Goal: Transaction & Acquisition: Purchase product/service

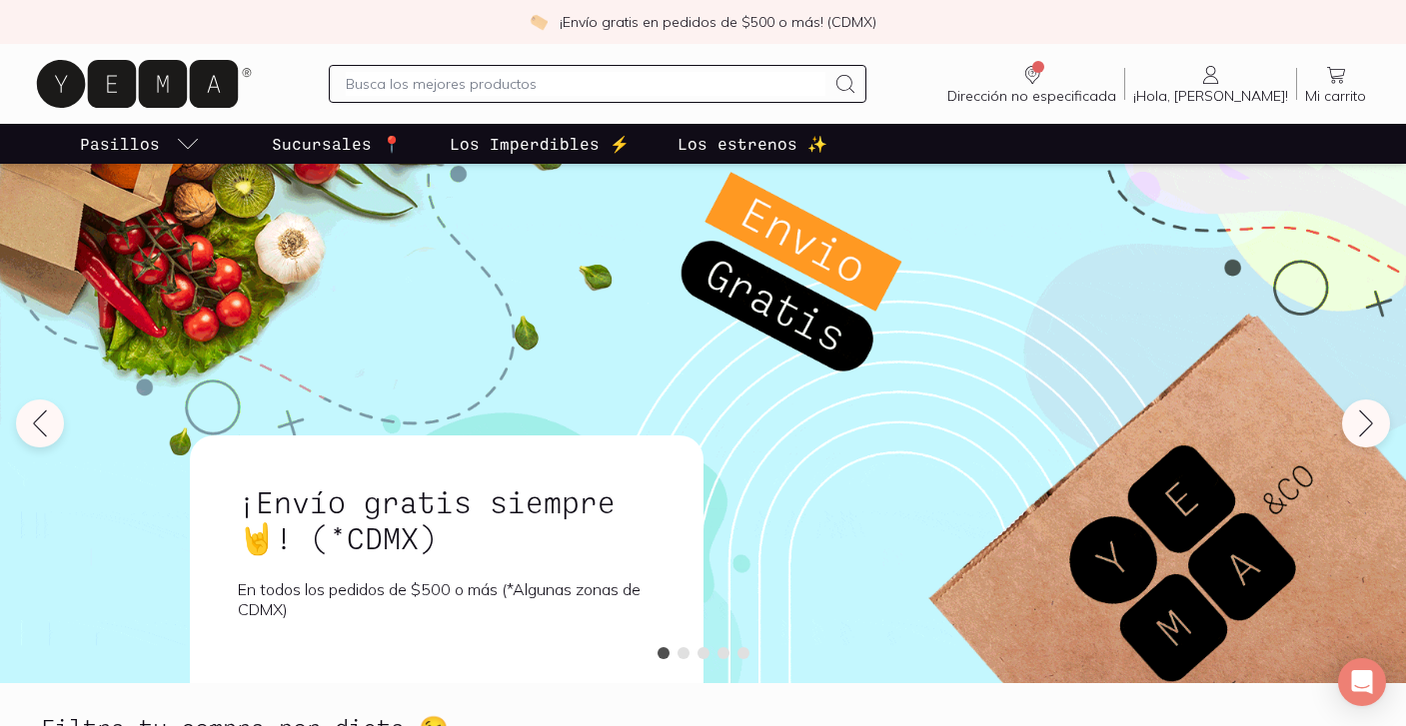
click at [736, 143] on p "Los estrenos ✨" at bounding box center [752, 144] width 150 height 24
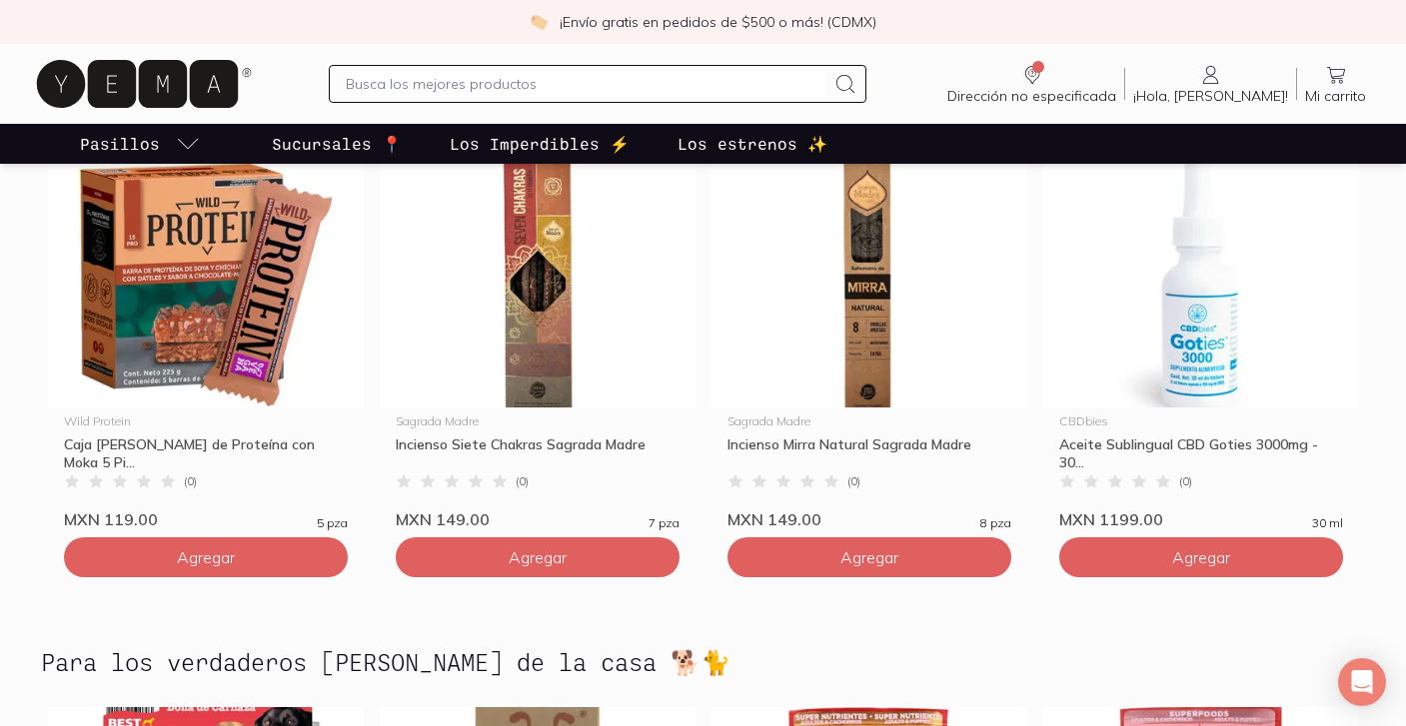
scroll to position [4869, 0]
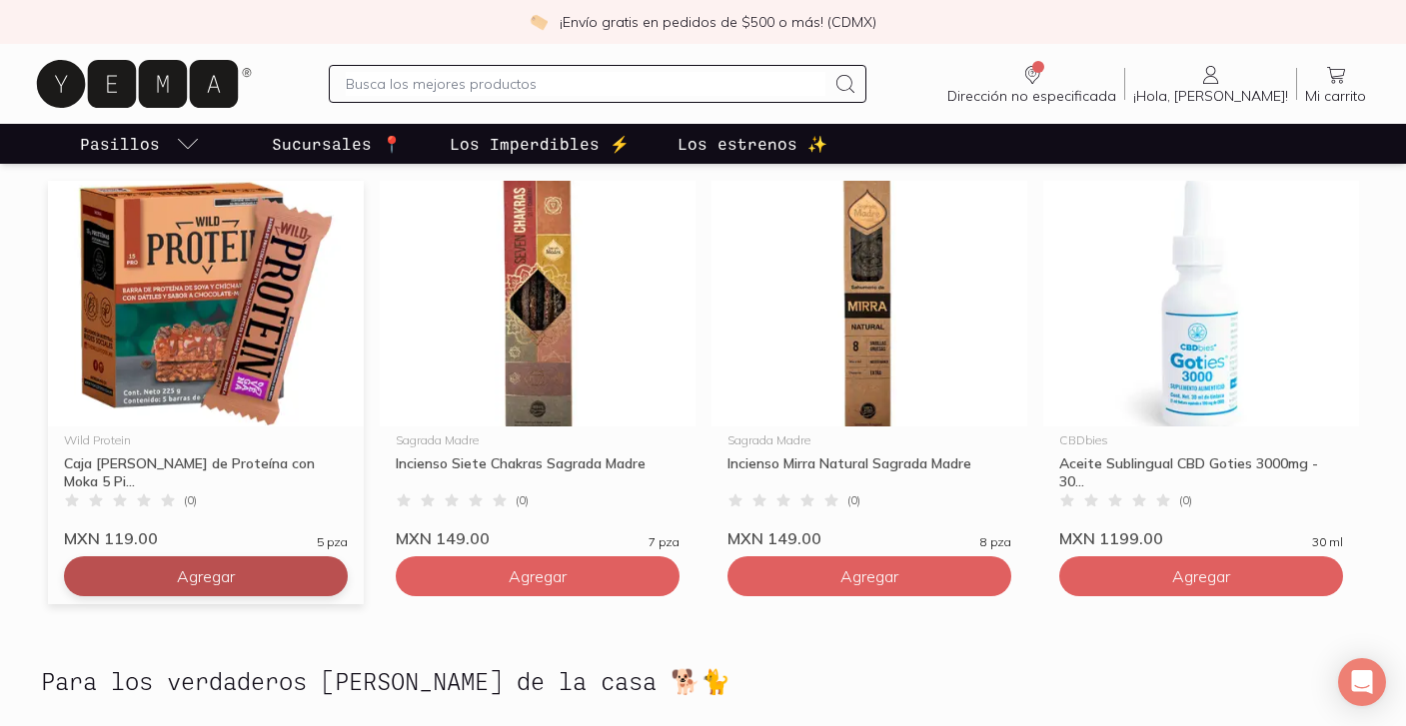
click at [211, 561] on button "Agregar" at bounding box center [206, 577] width 284 height 40
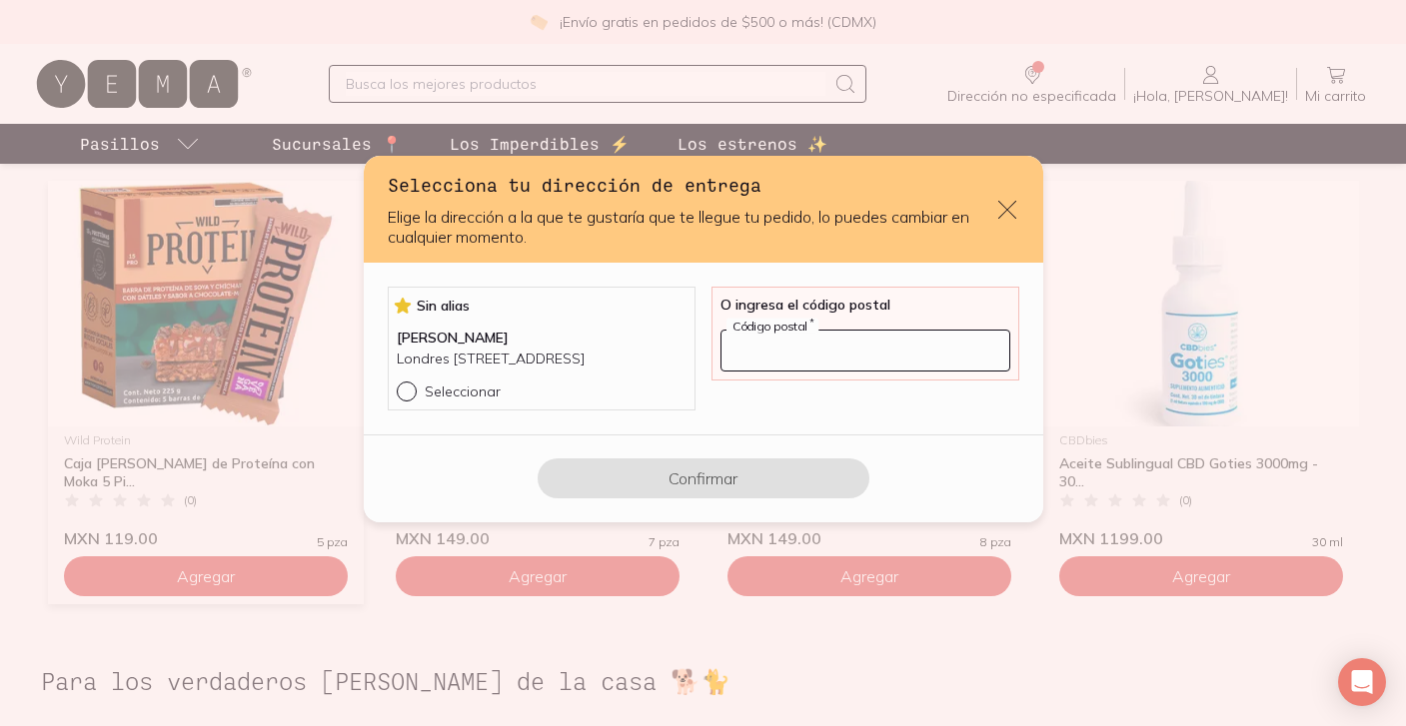
click at [843, 345] on input "default" at bounding box center [865, 351] width 288 height 40
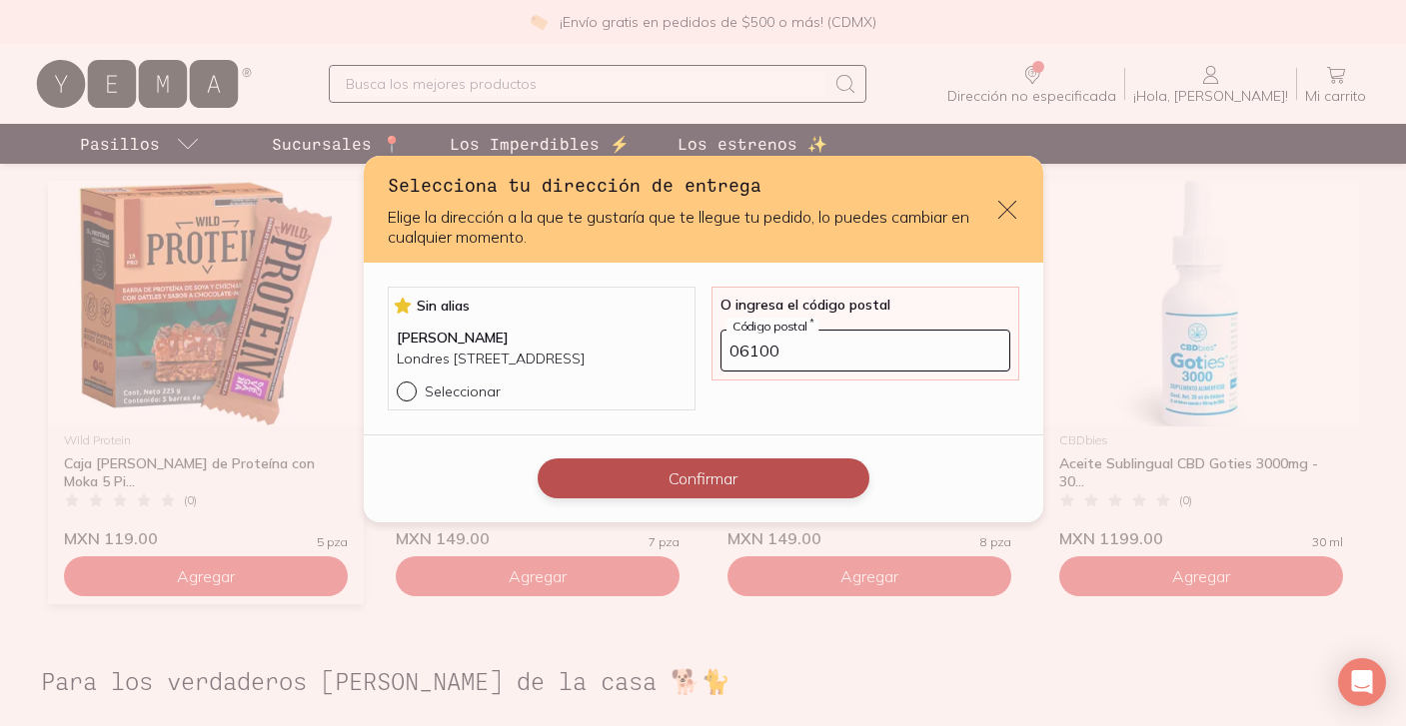
type input "06100"
click at [746, 490] on button "Confirmar" at bounding box center [704, 479] width 332 height 40
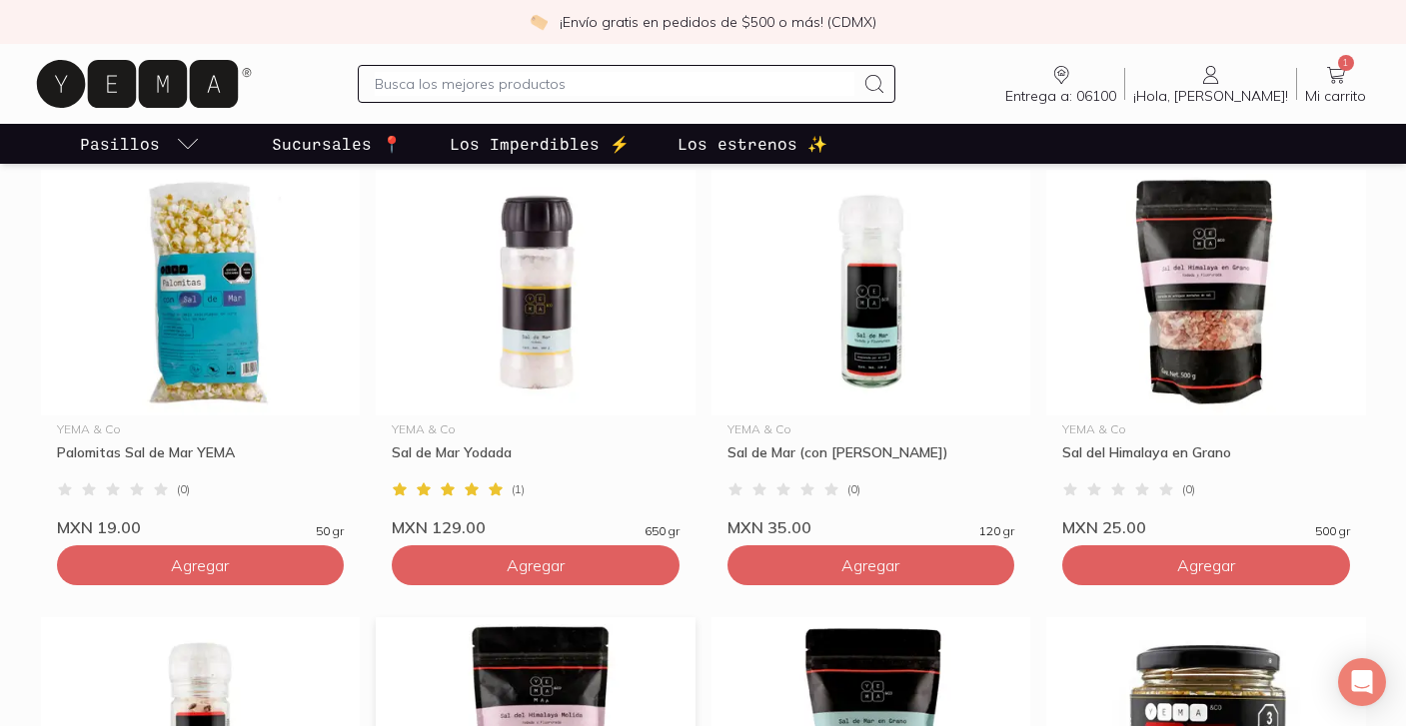
scroll to position [743, 0]
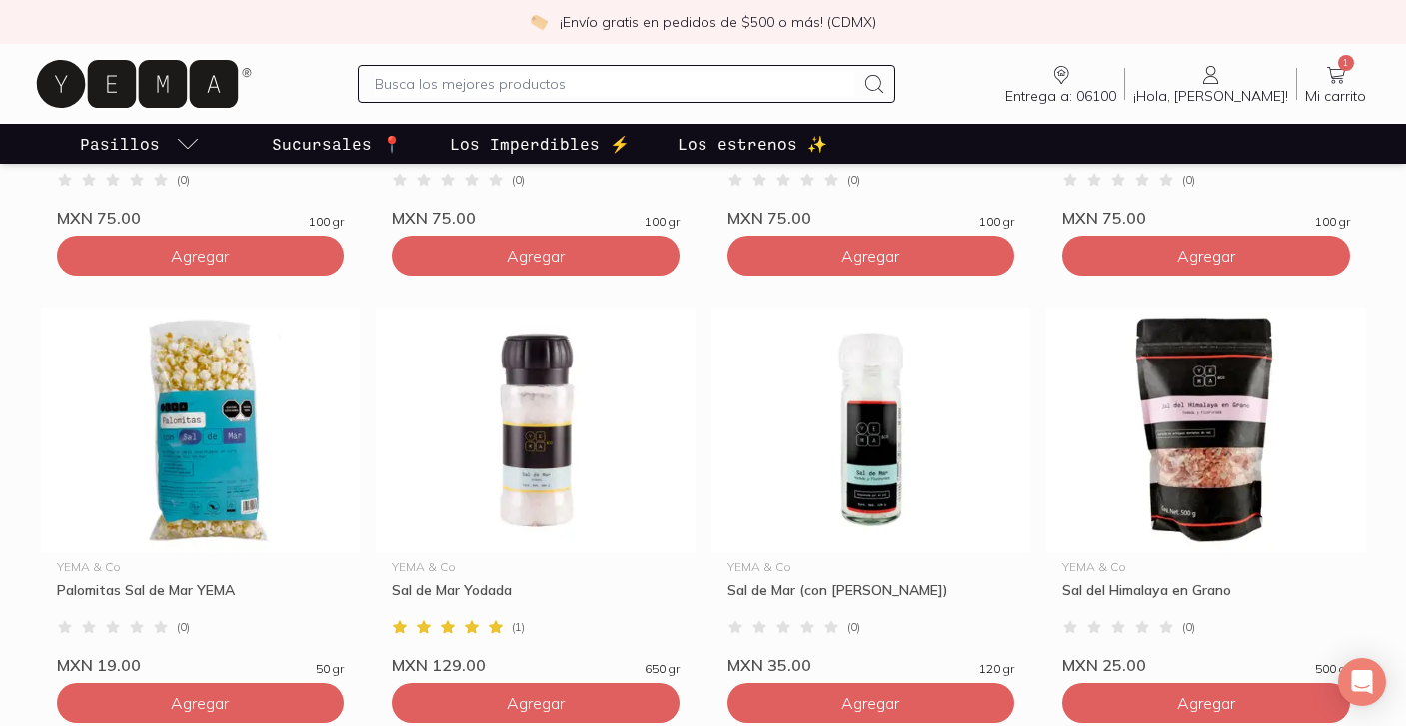
click at [497, 145] on p "Los Imperdibles ⚡️" at bounding box center [540, 144] width 180 height 24
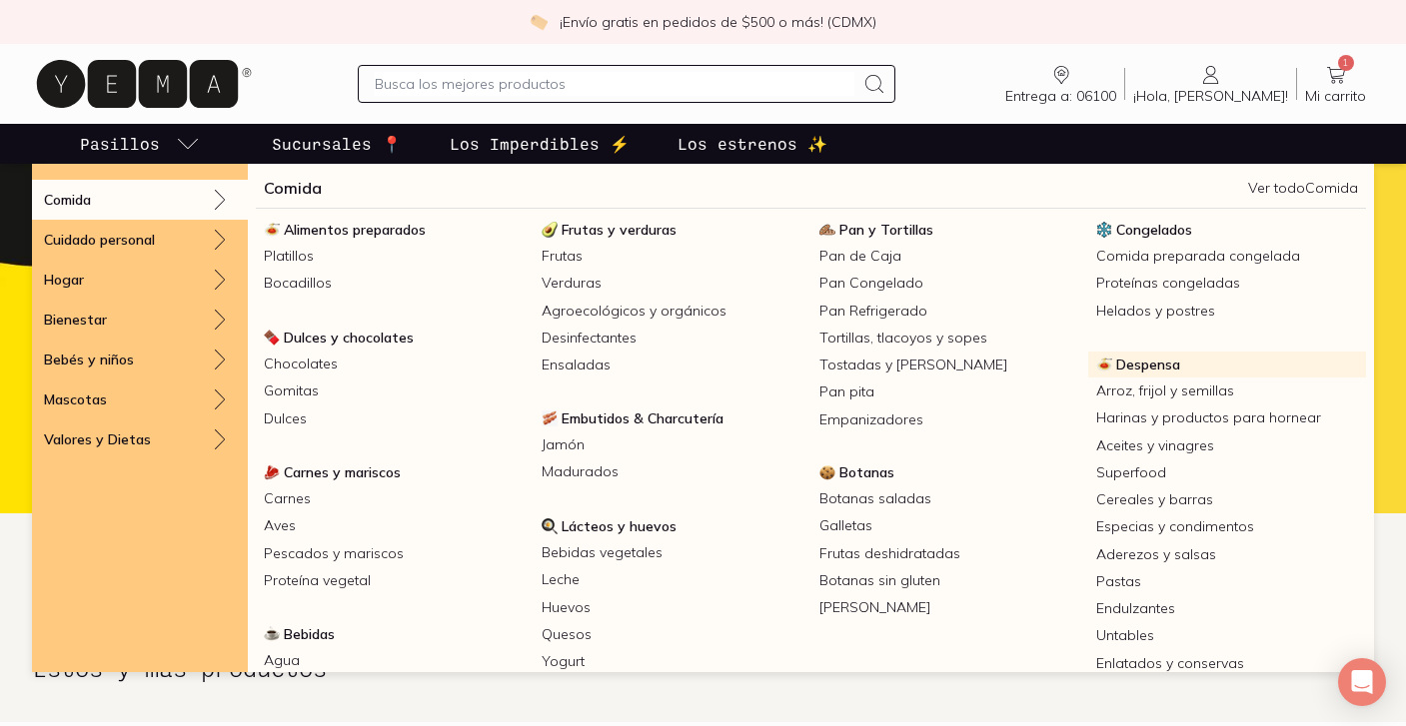
click at [1150, 367] on span "Despensa" at bounding box center [1148, 365] width 64 height 18
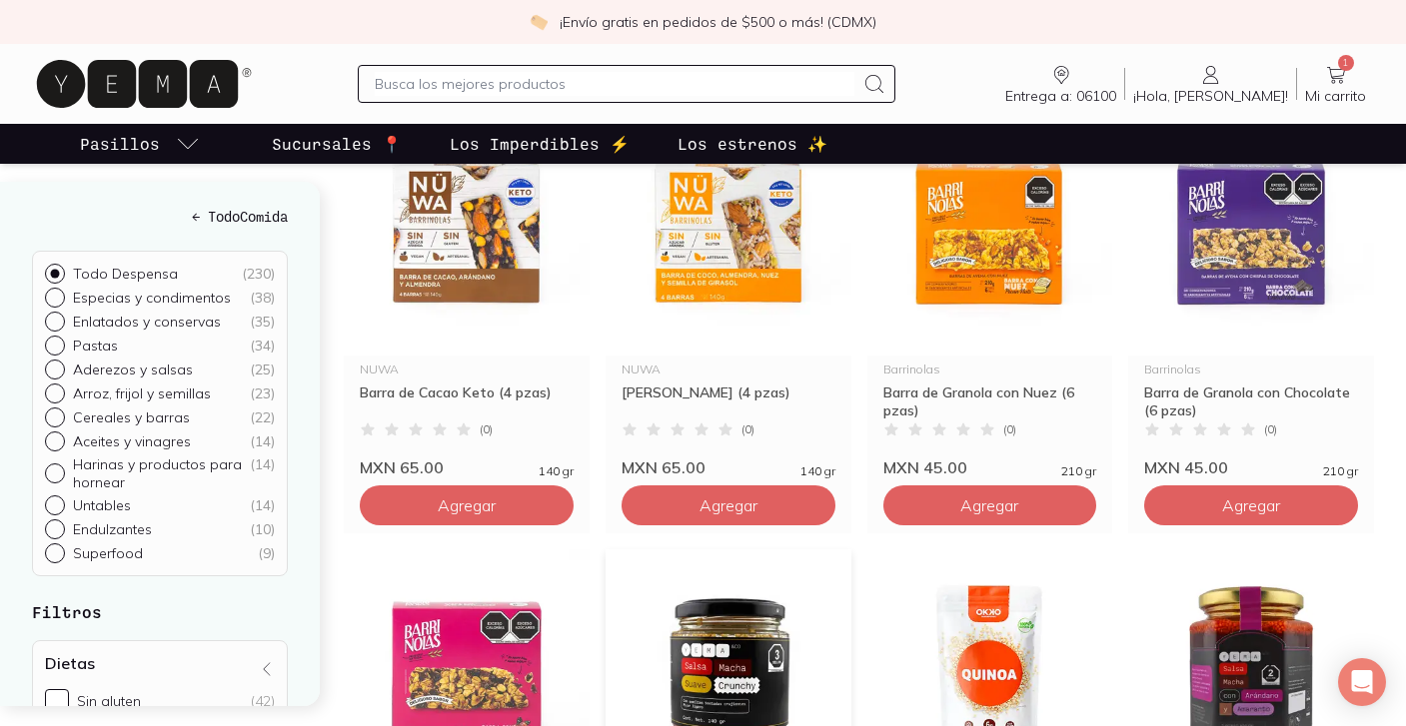
scroll to position [318, 0]
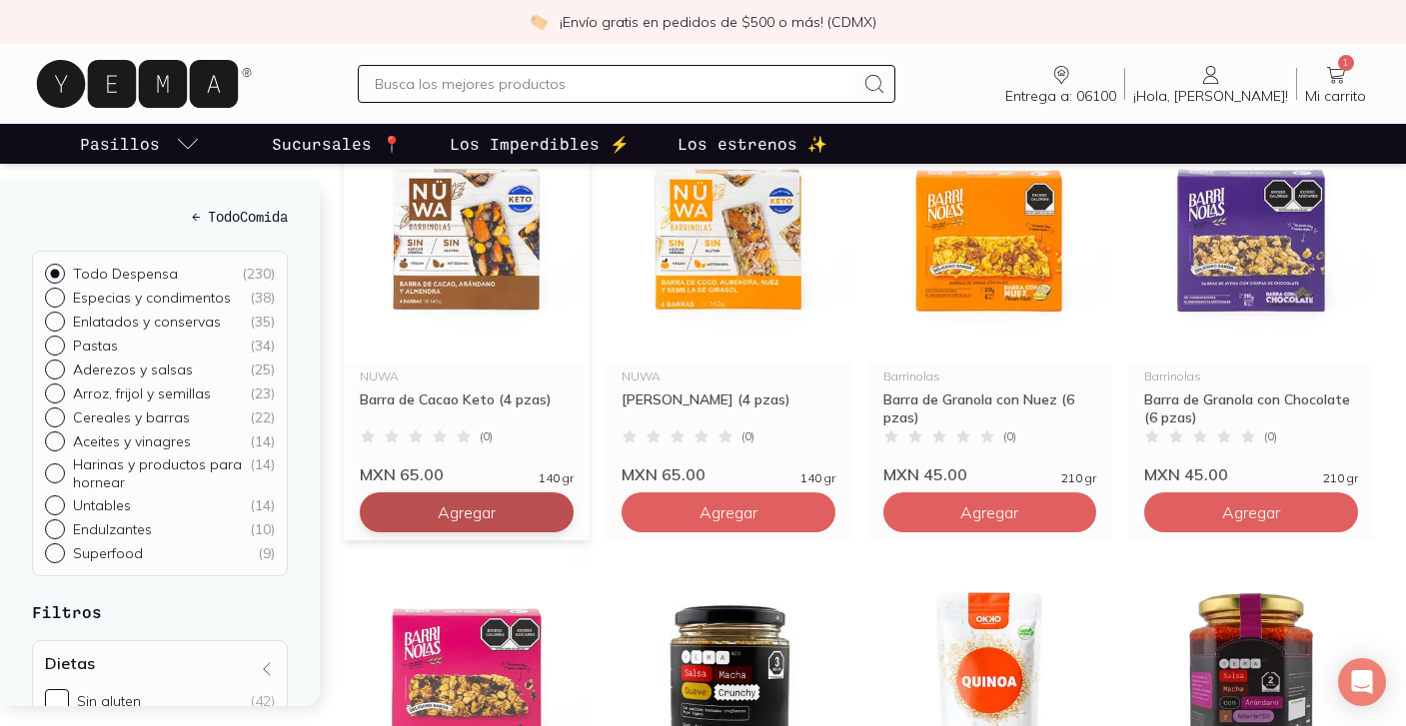
click at [458, 523] on span "Agregar" at bounding box center [467, 513] width 58 height 20
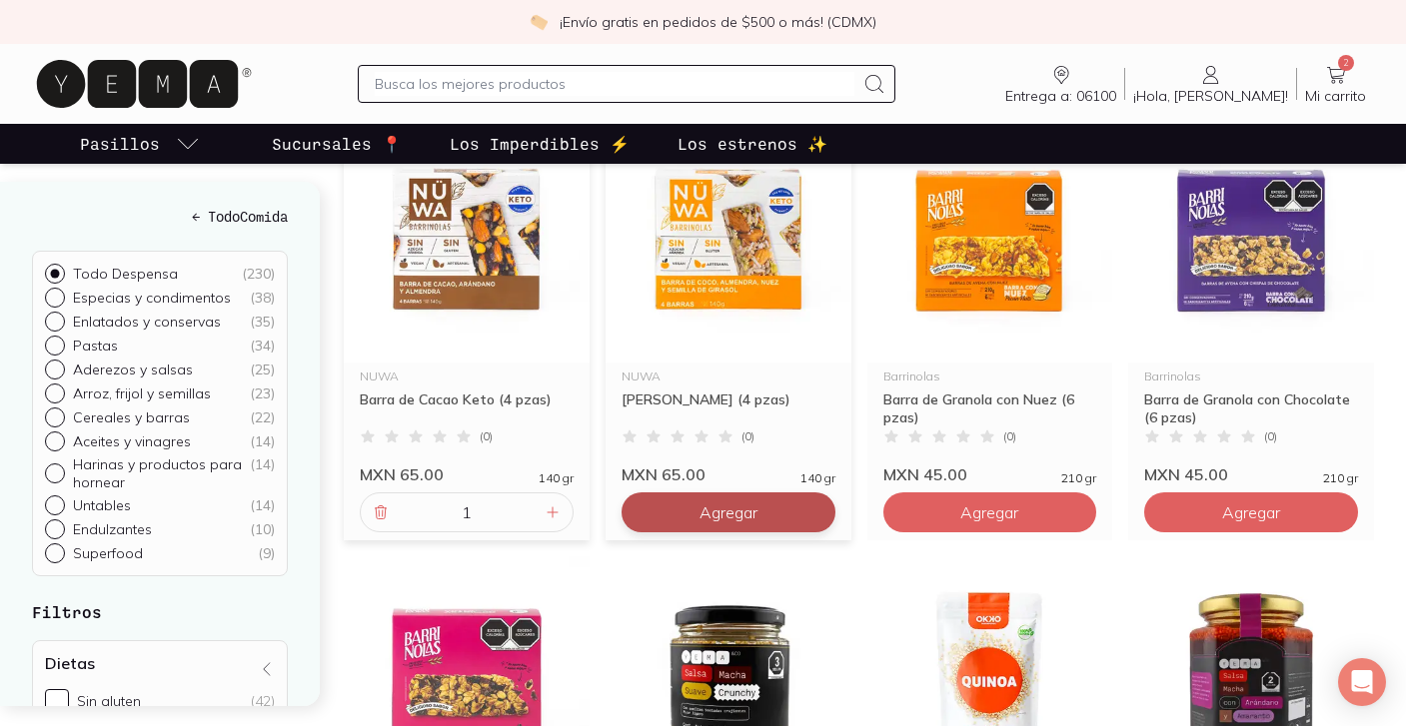
click at [749, 523] on span "Agregar" at bounding box center [728, 513] width 58 height 20
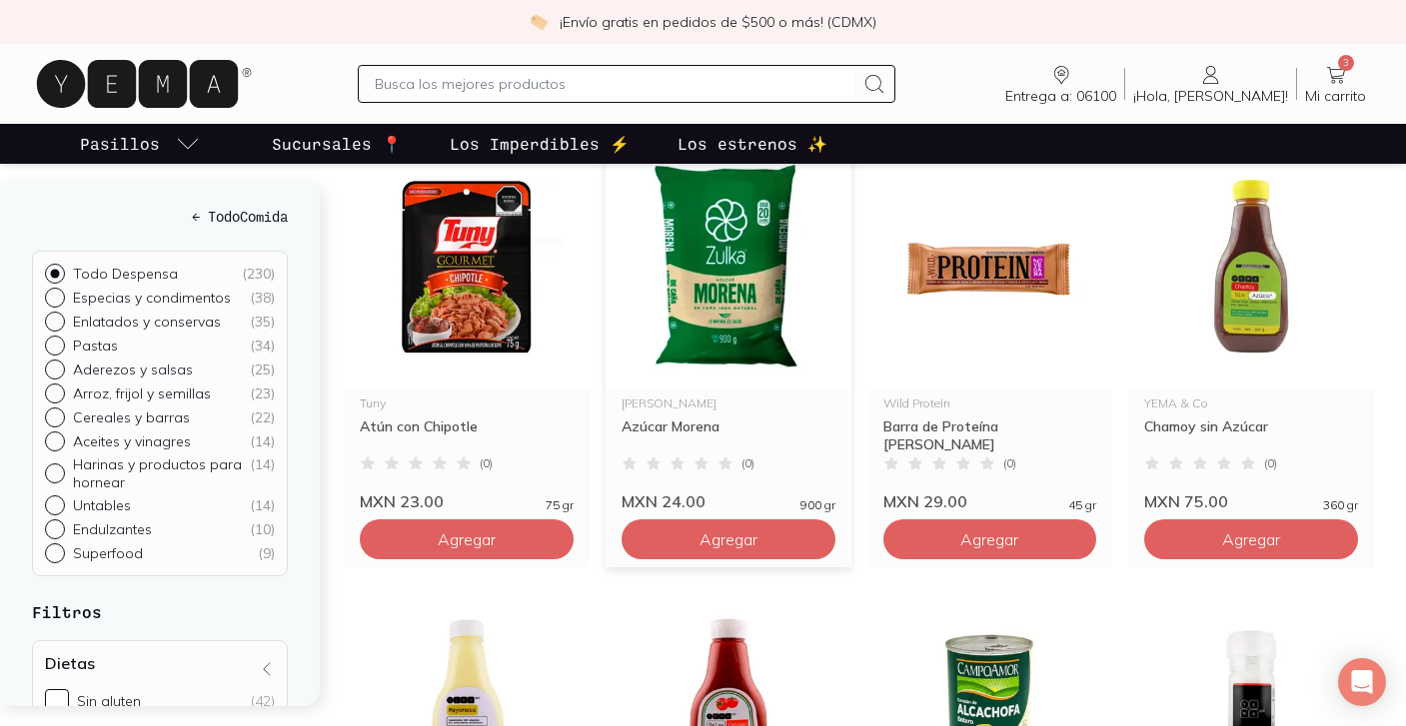
scroll to position [1607, 0]
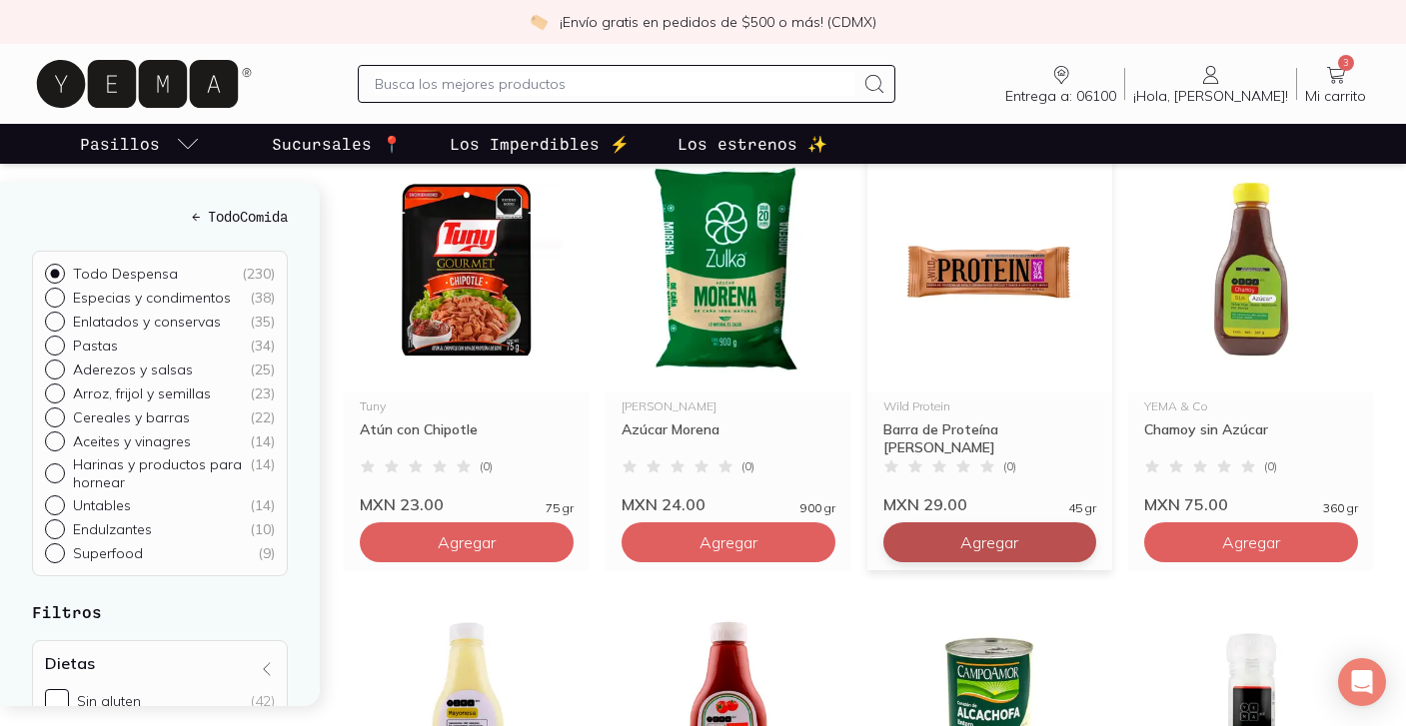
click at [1005, 553] on span "Agregar" at bounding box center [989, 543] width 58 height 20
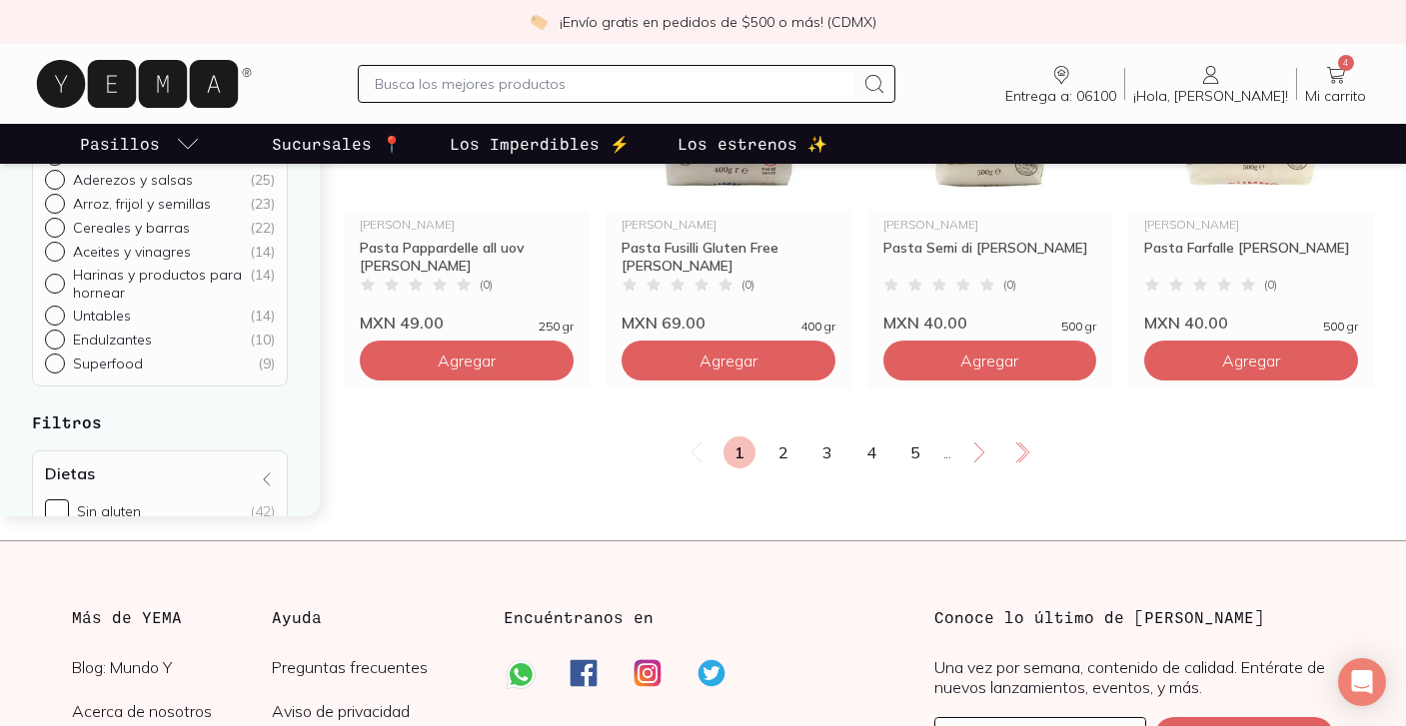
scroll to position [3568, 0]
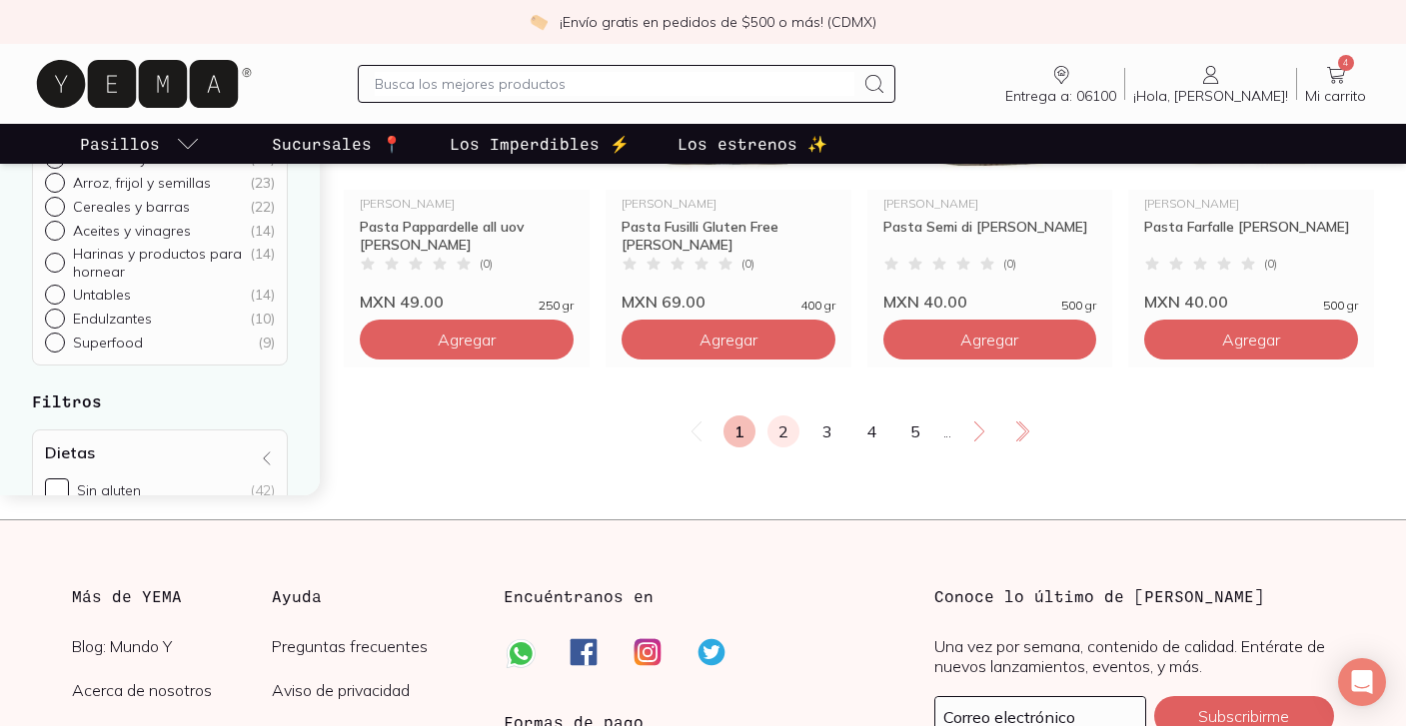
click at [776, 448] on link "2" at bounding box center [783, 432] width 32 height 32
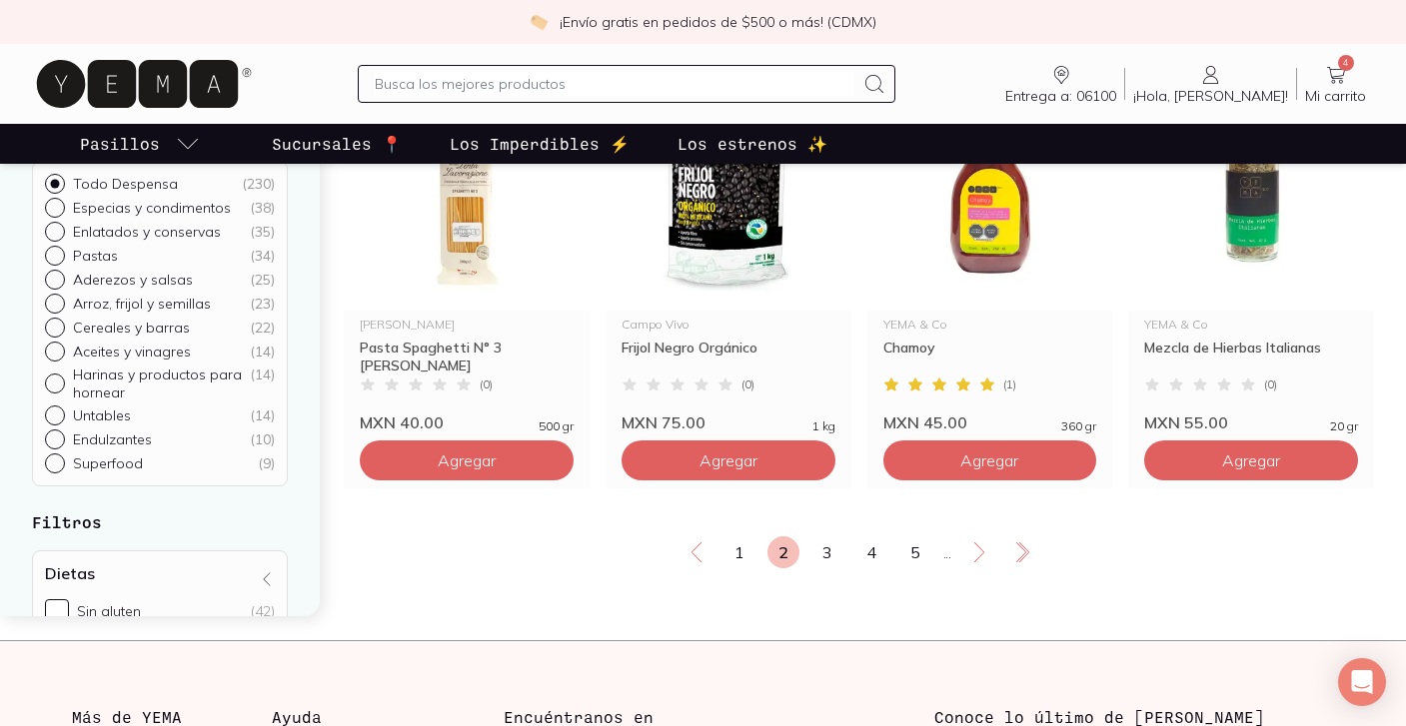
scroll to position [3447, 0]
click at [822, 569] on link "3" at bounding box center [827, 553] width 32 height 32
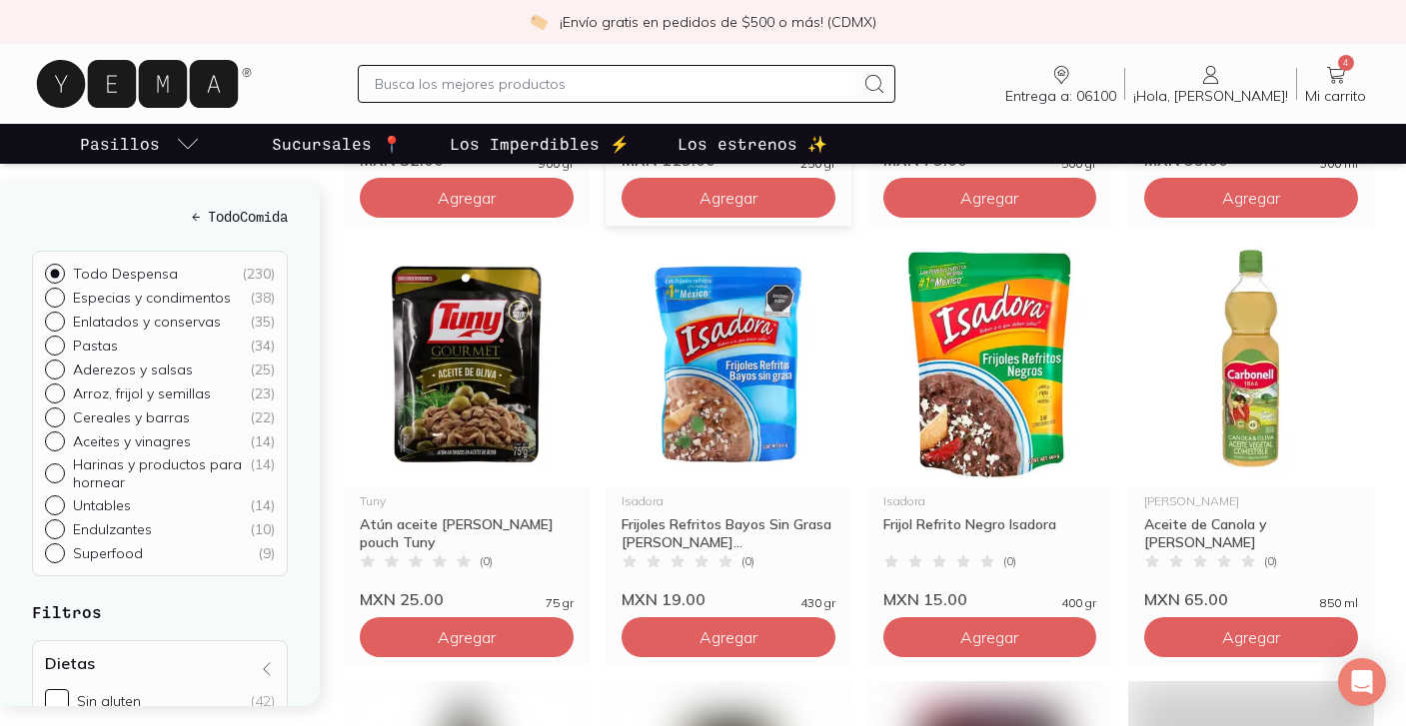
scroll to position [2838, 0]
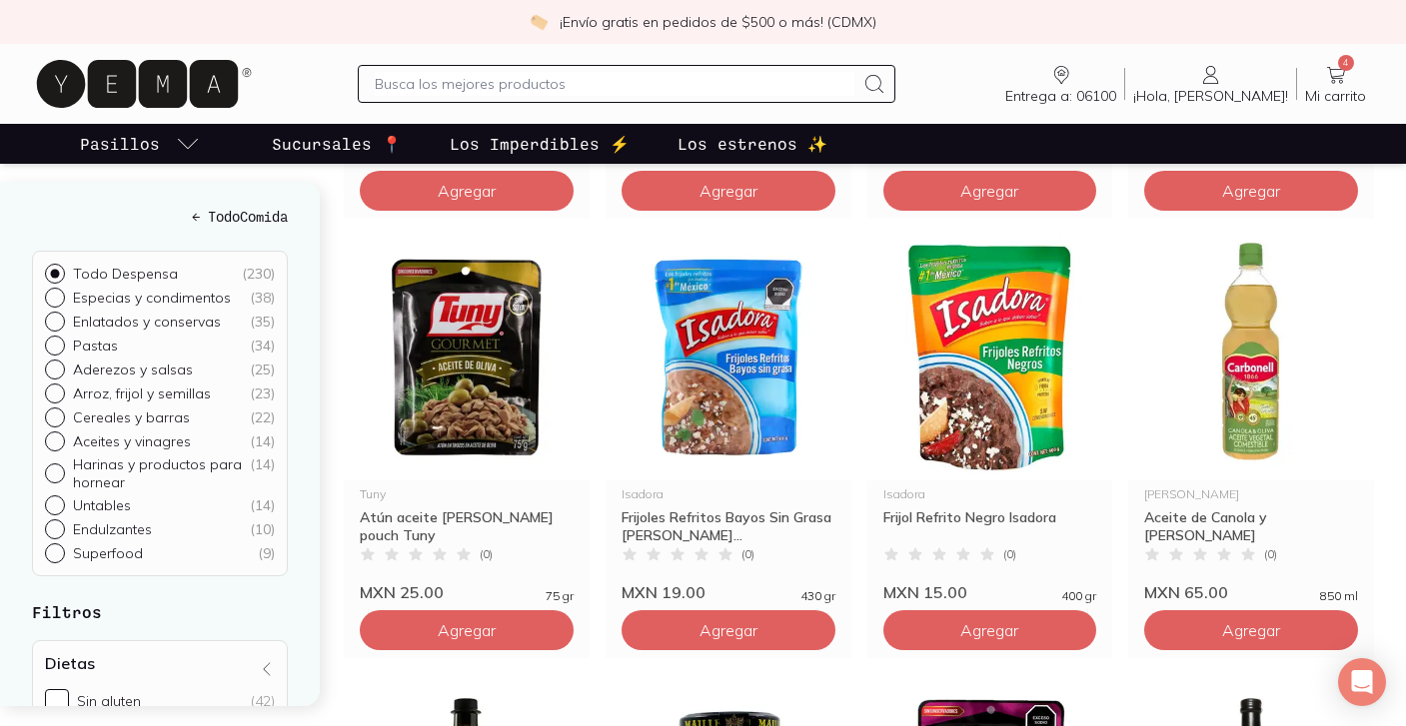
click at [675, 86] on input "text" at bounding box center [614, 84] width 479 height 24
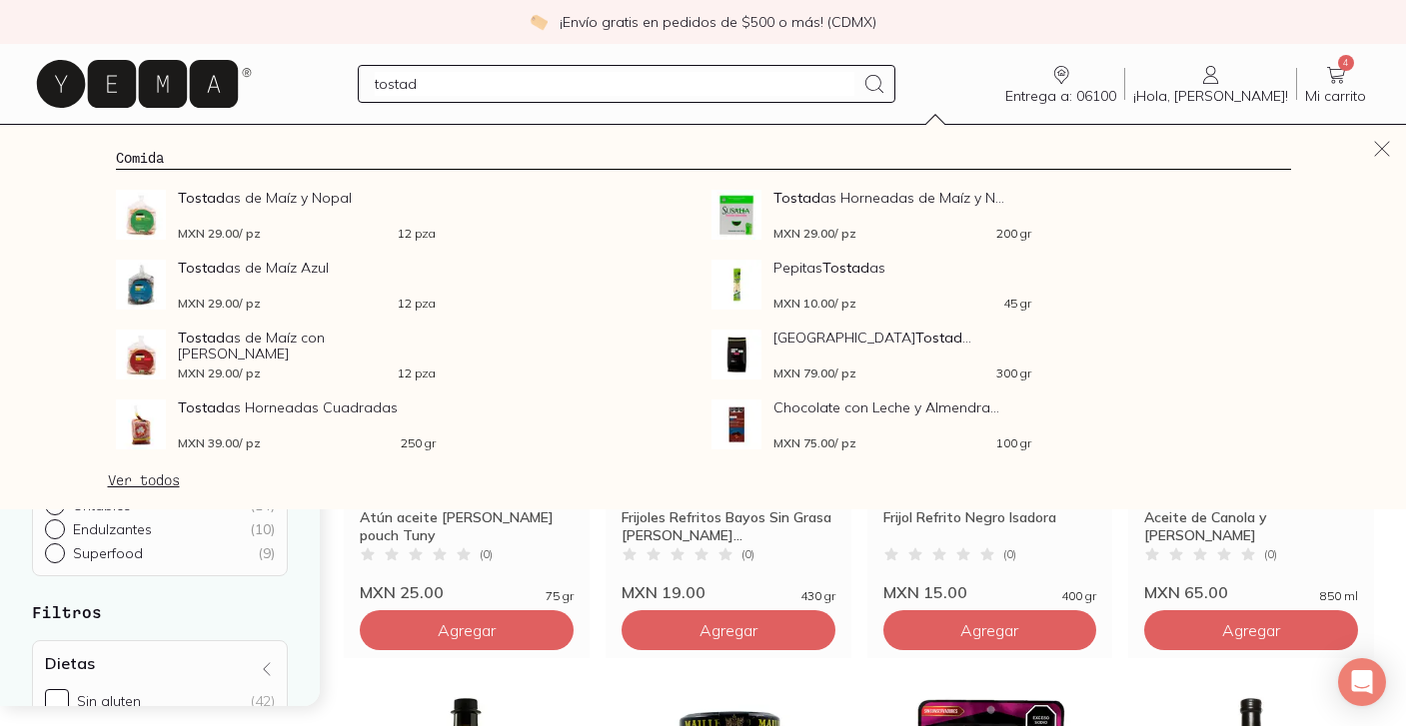
type input "tostada"
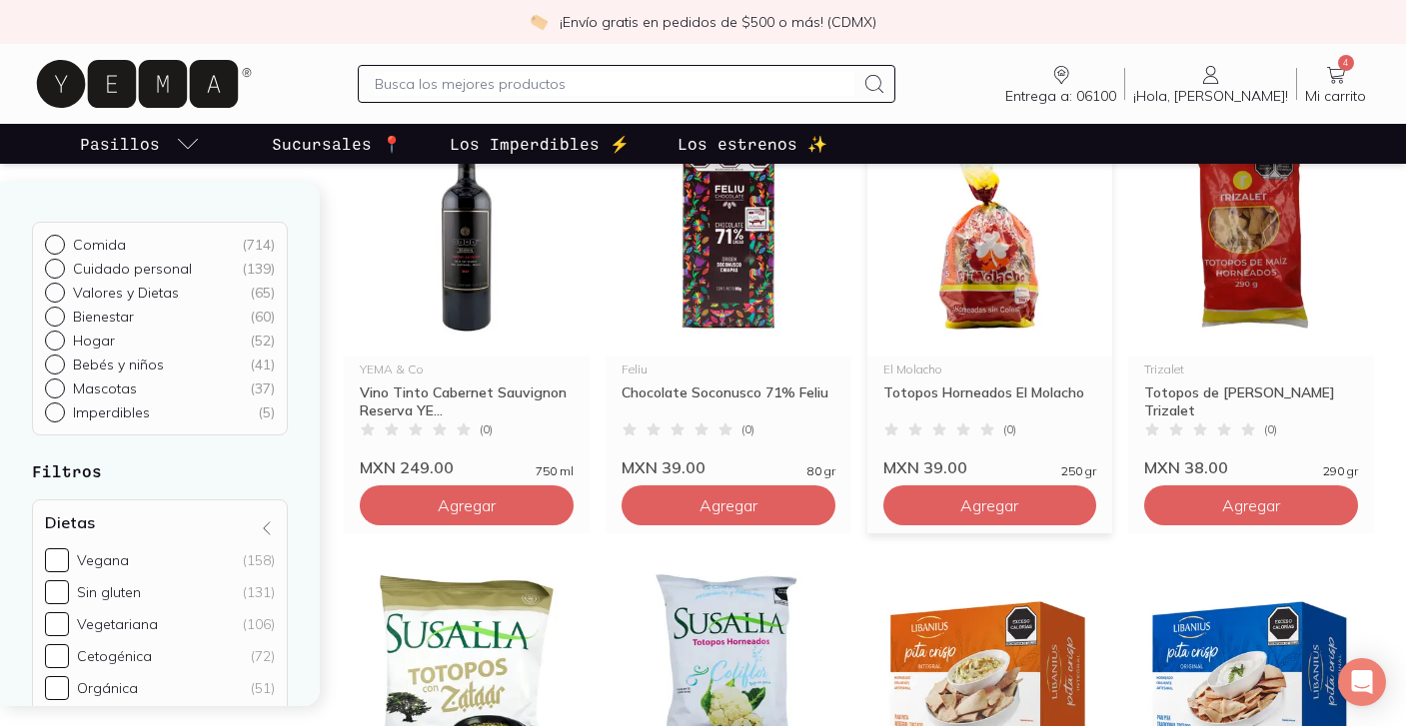
scroll to position [1595, 0]
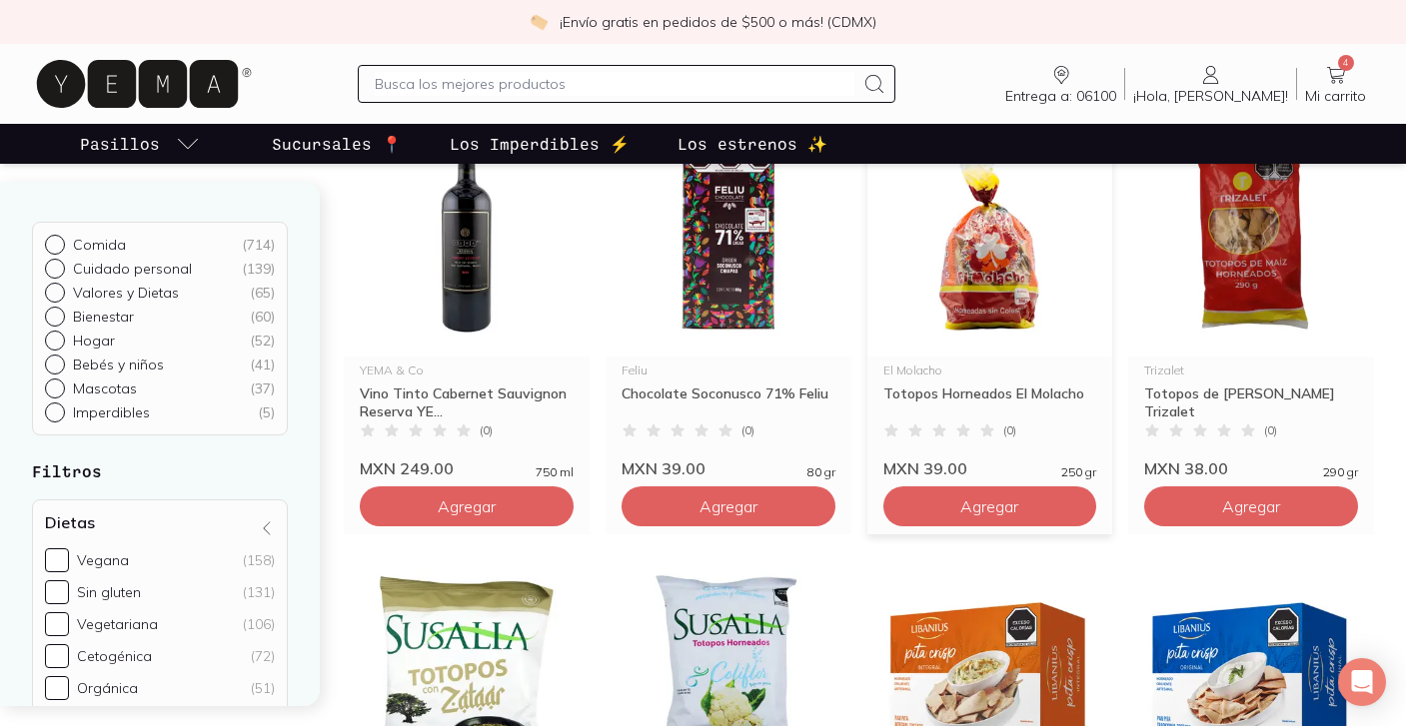
click at [1019, 255] on img at bounding box center [990, 234] width 246 height 246
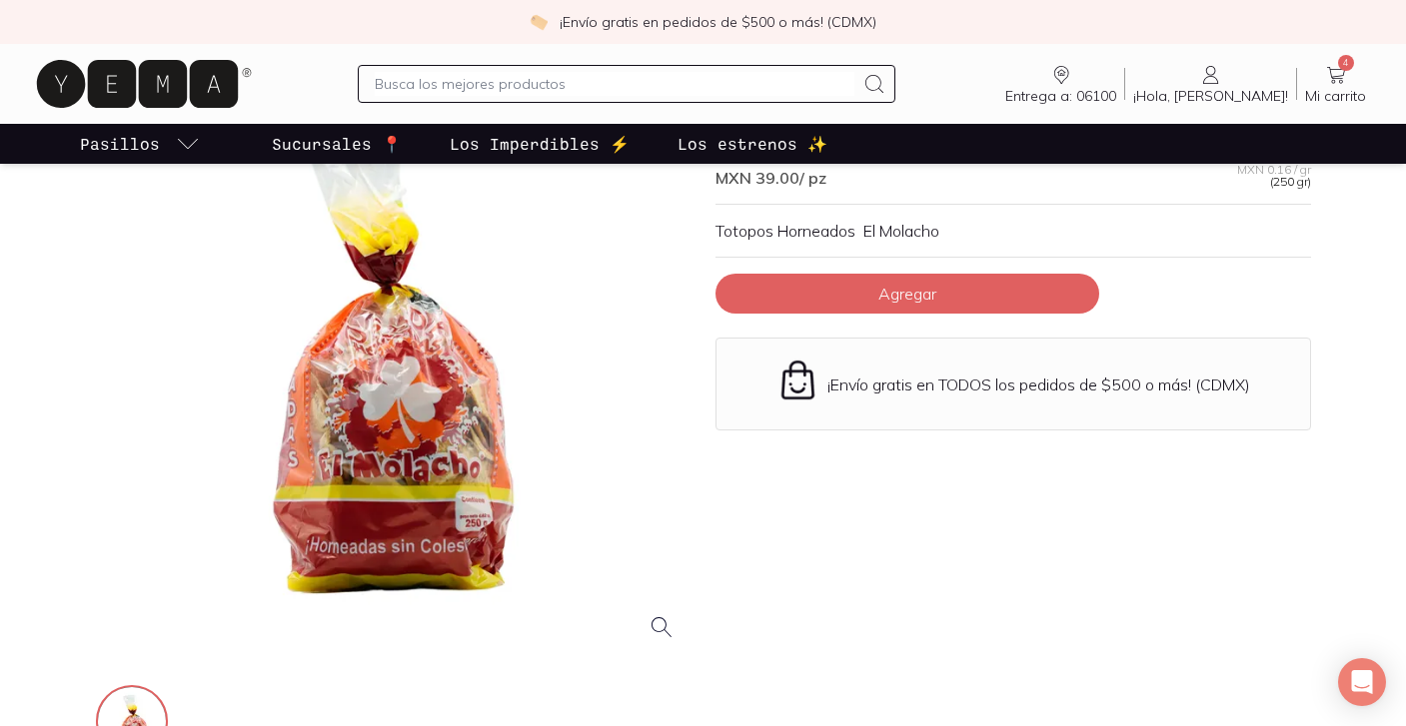
scroll to position [429, 0]
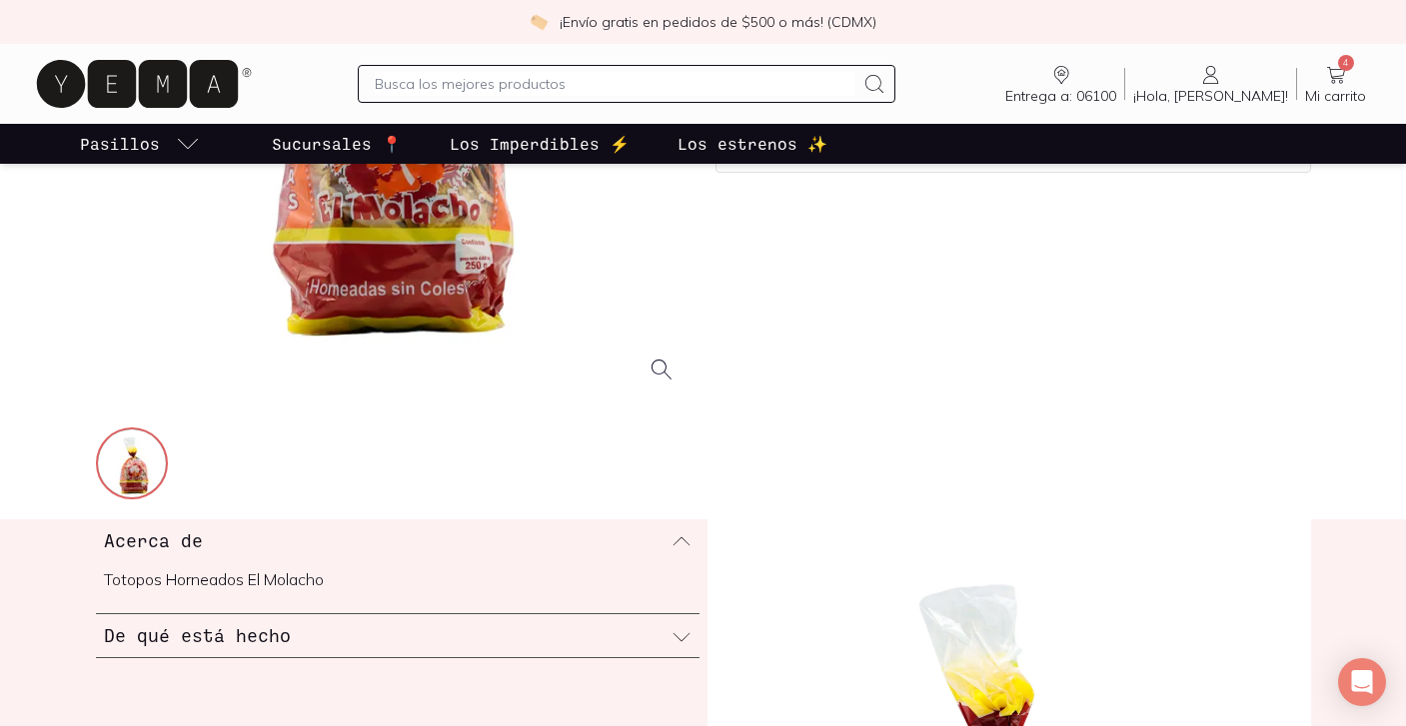
click at [288, 623] on div "De qué está hecho" at bounding box center [398, 636] width 604 height 43
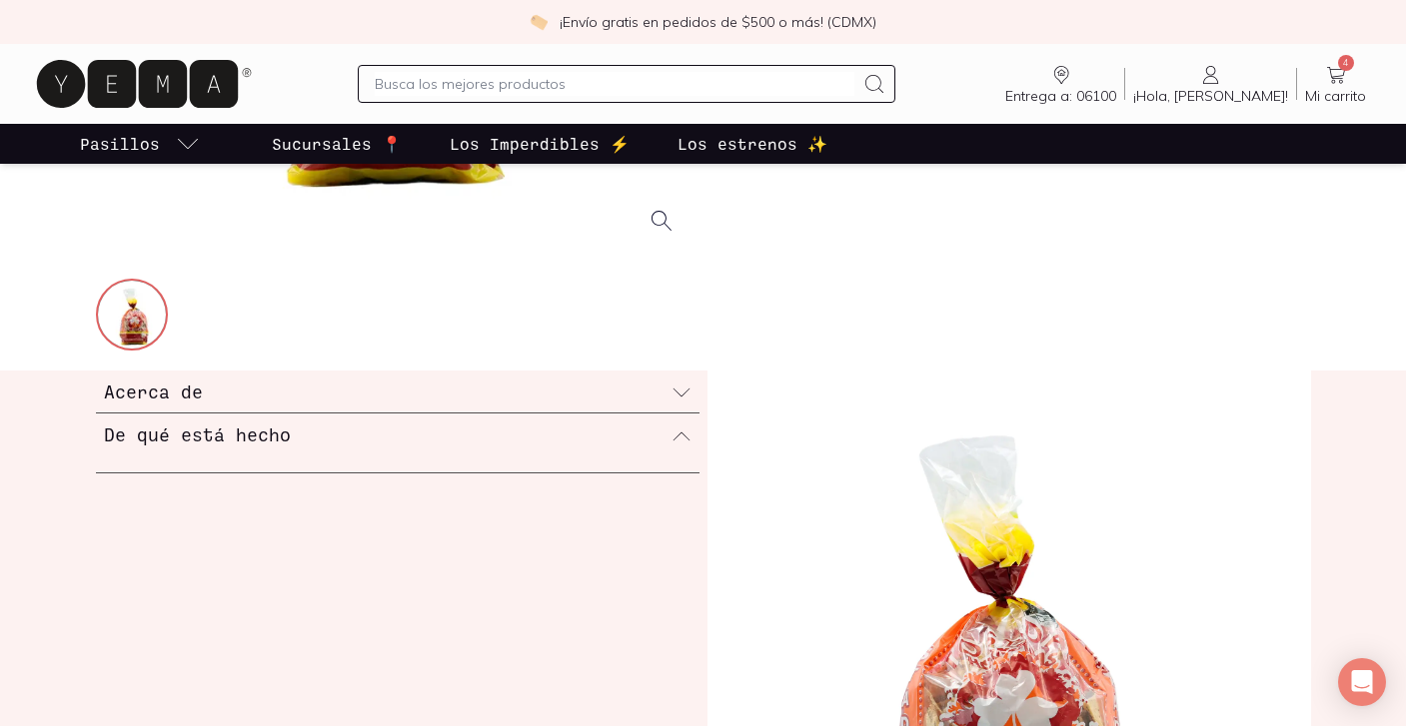
scroll to position [579, 0]
click at [527, 480] on div "Acerca de De qué está hecho" at bounding box center [703, 673] width 1279 height 607
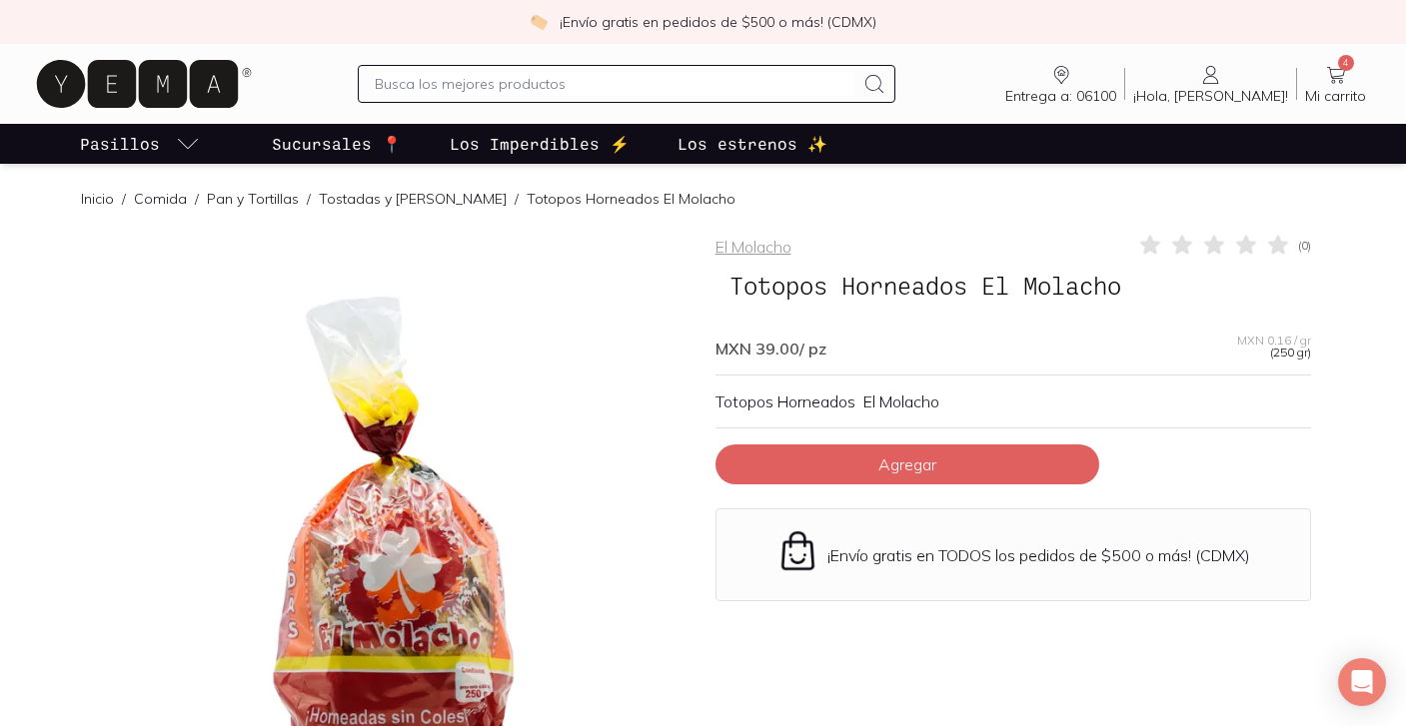
scroll to position [0, 0]
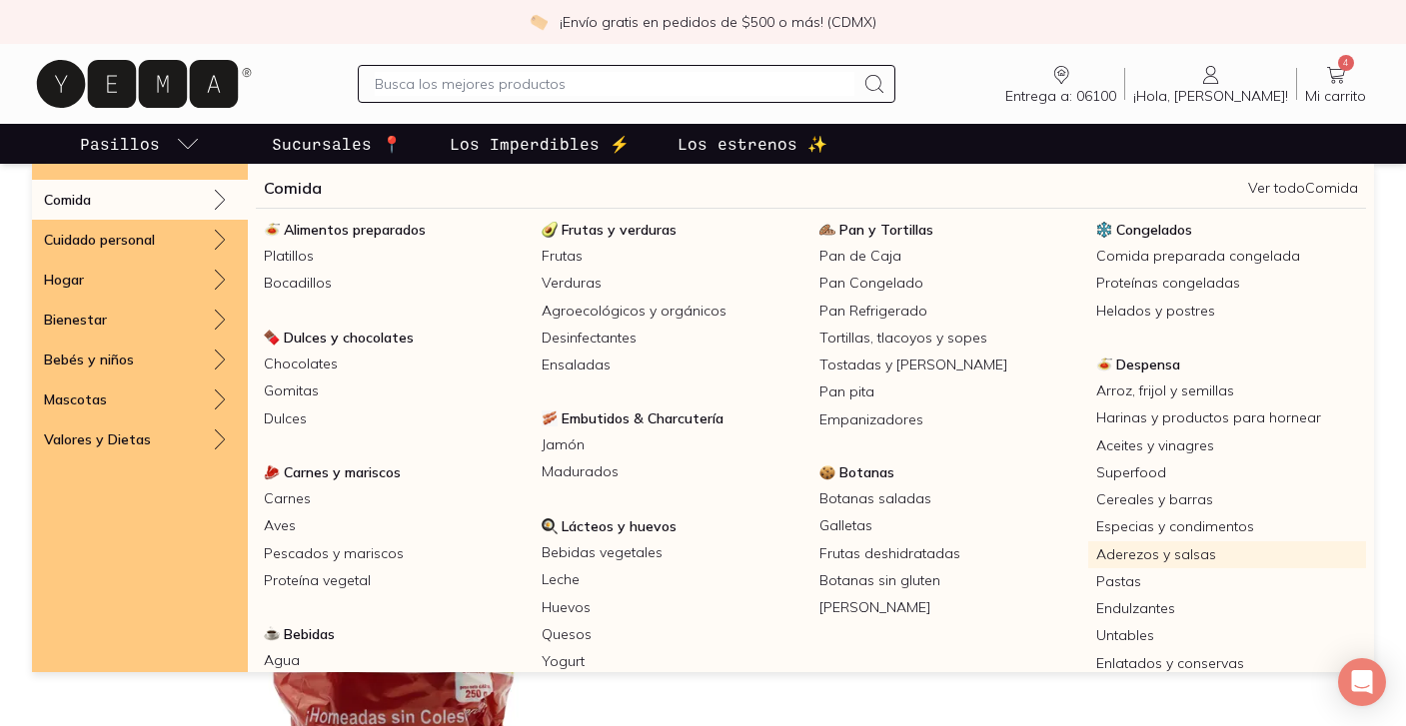
click at [1112, 553] on link "Aderezos y salsas" at bounding box center [1227, 555] width 278 height 27
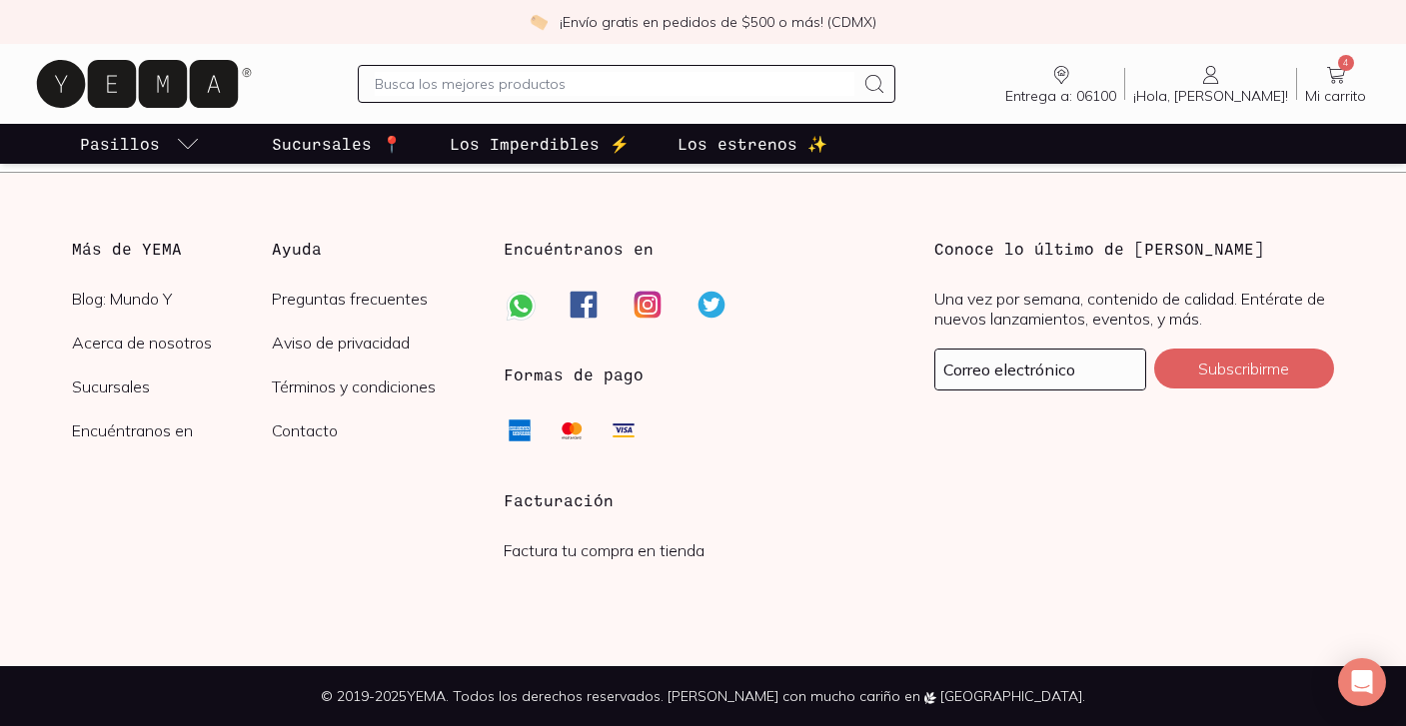
scroll to position [3504, 0]
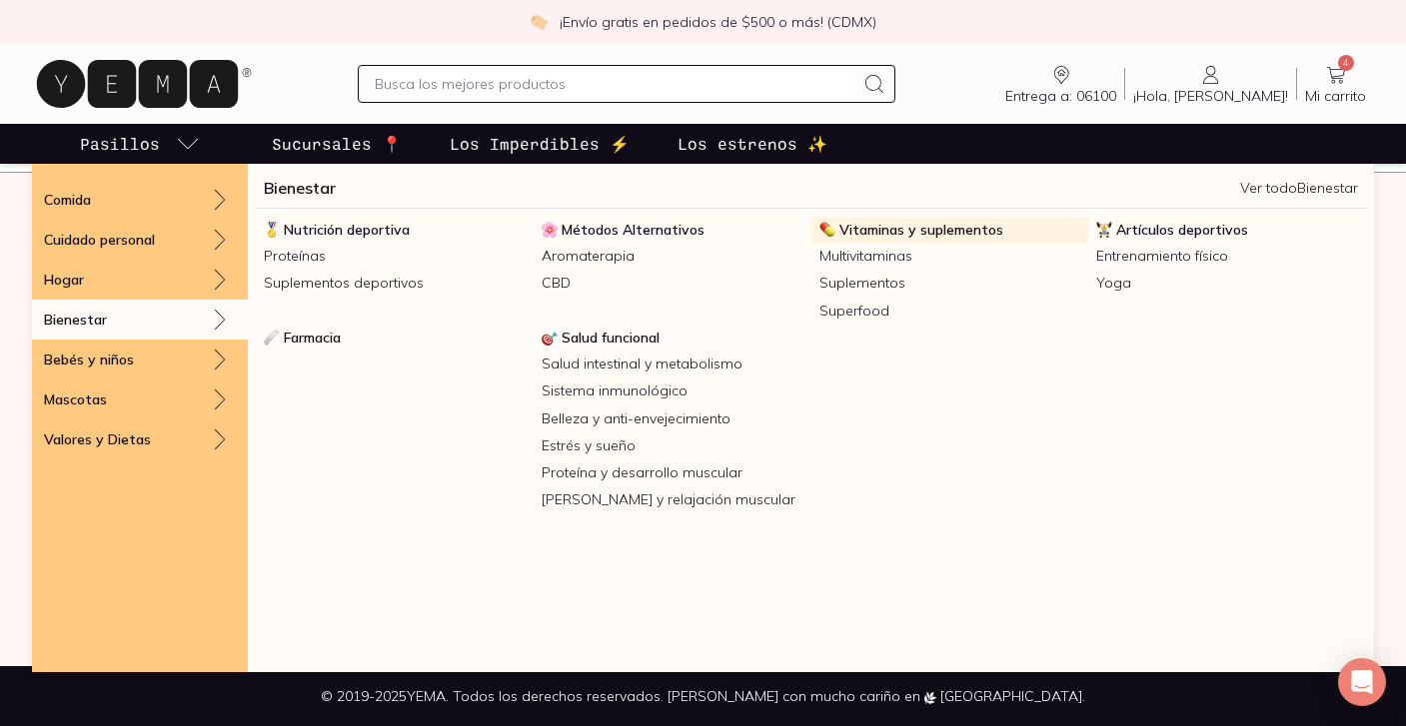
click at [928, 225] on span "Vitaminas y suplementos" at bounding box center [921, 230] width 164 height 18
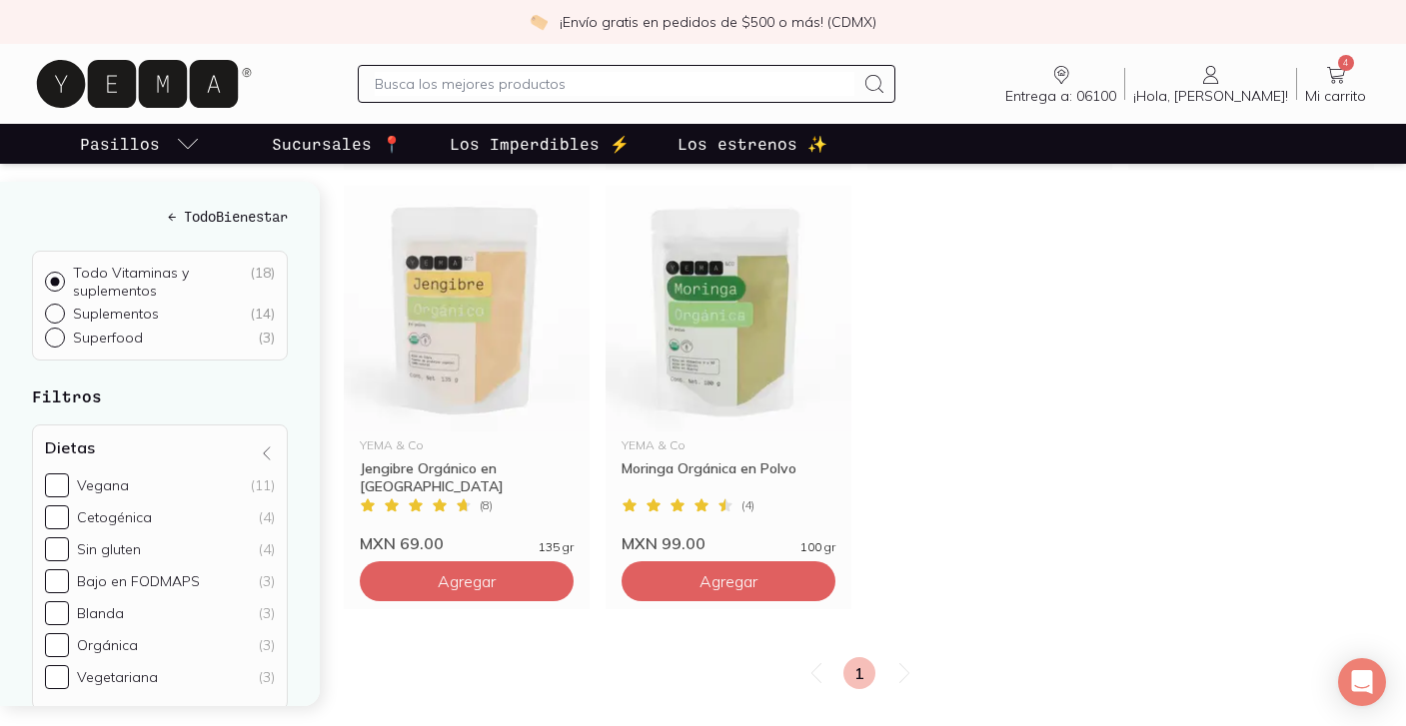
scroll to position [1959, 0]
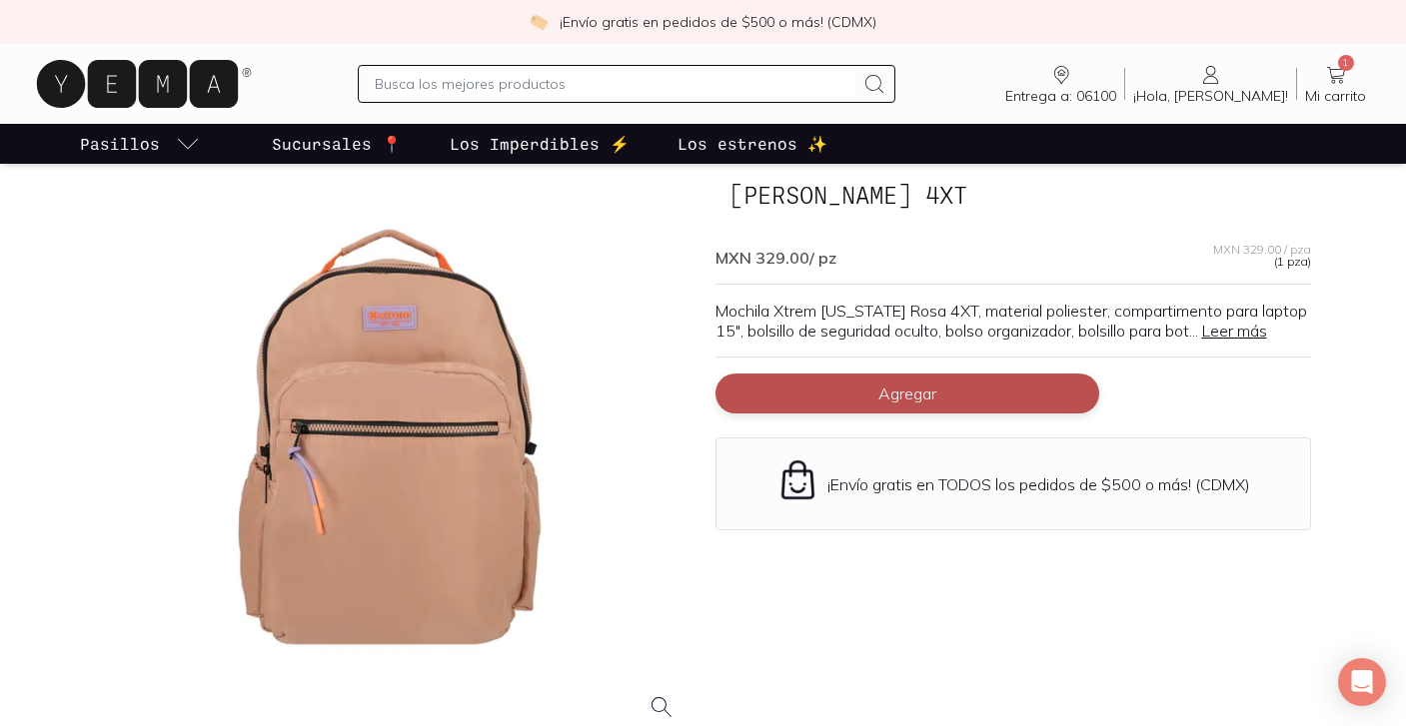
scroll to position [93, 0]
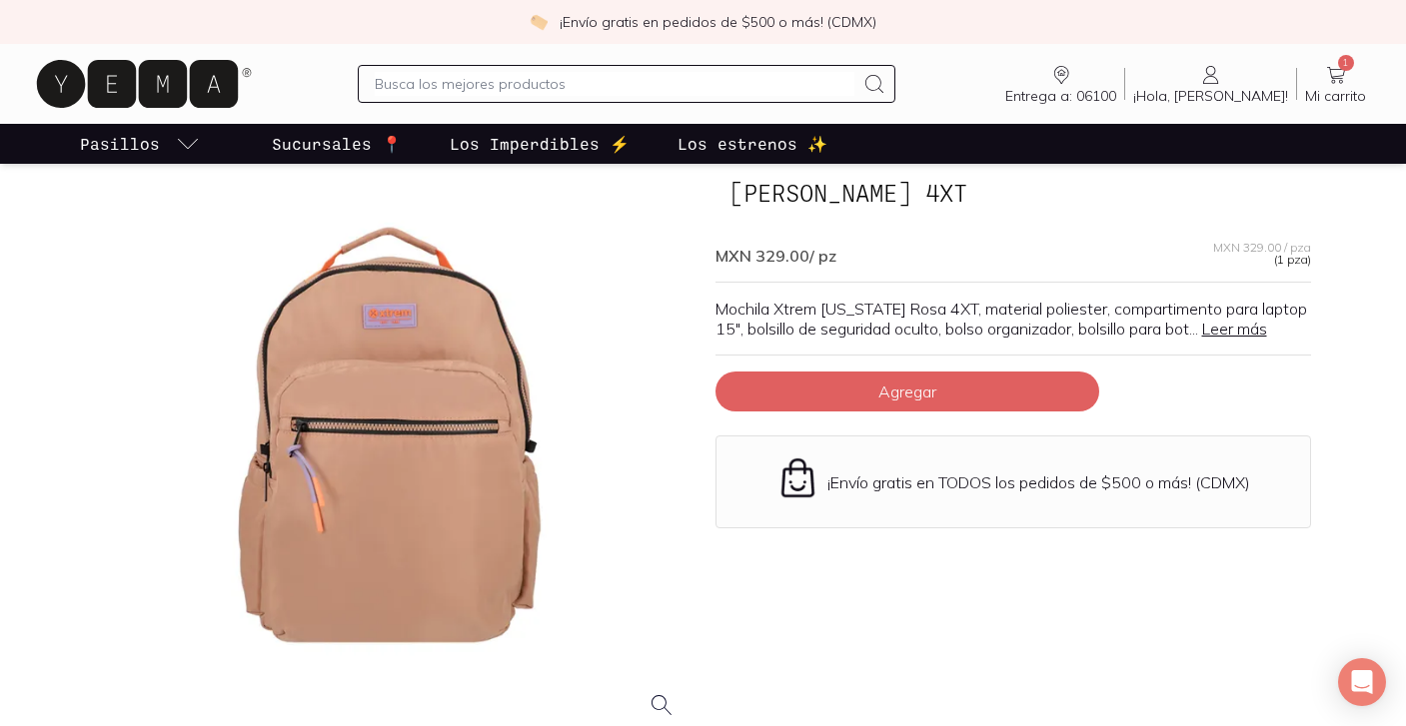
click at [384, 320] on div at bounding box center [394, 438] width 596 height 596
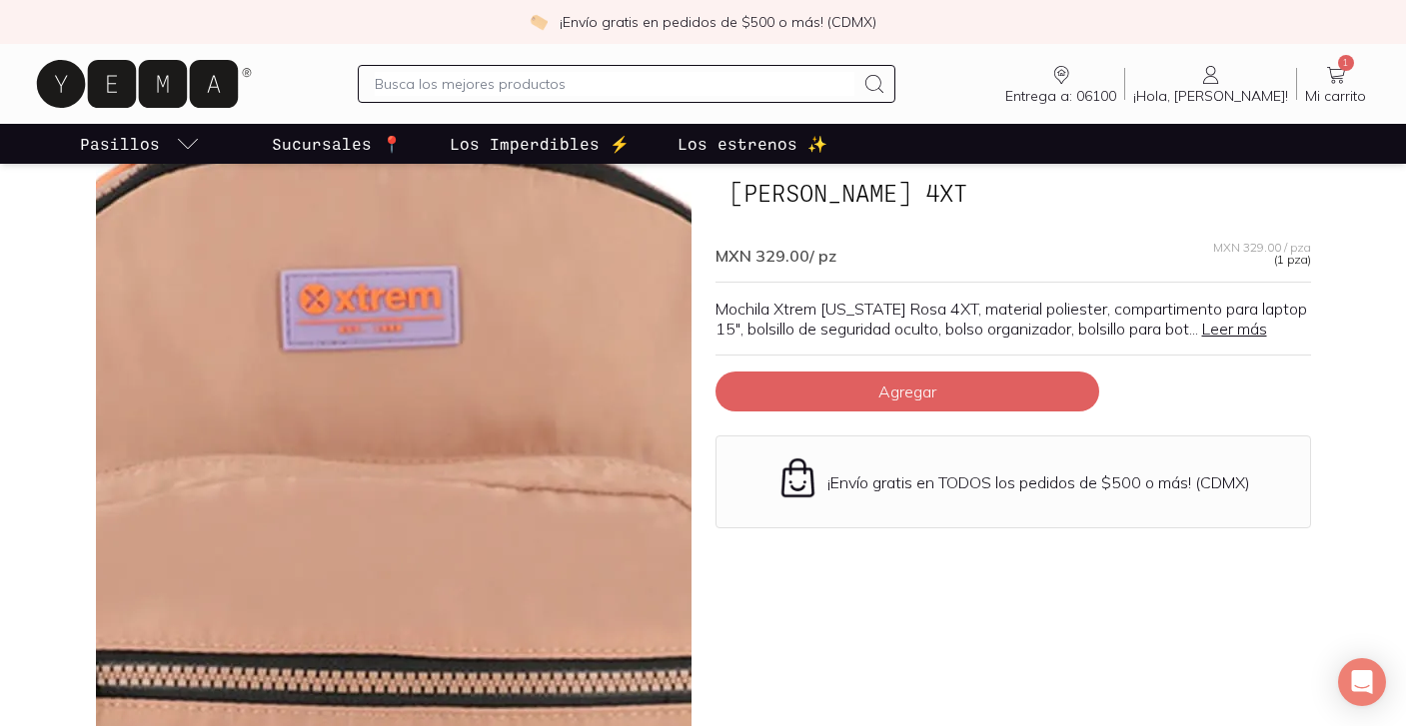
click at [398, 320] on img at bounding box center [382, 715] width 1999 height 1999
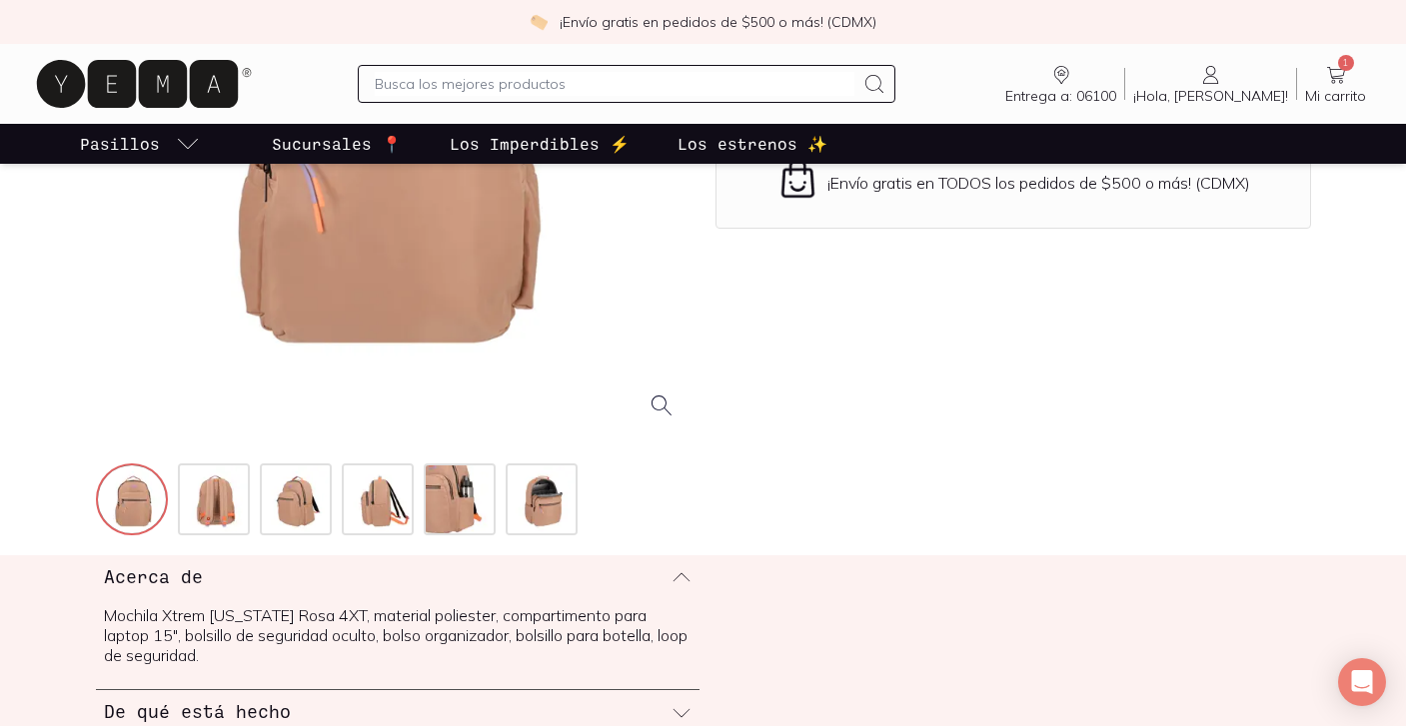
scroll to position [389, 0]
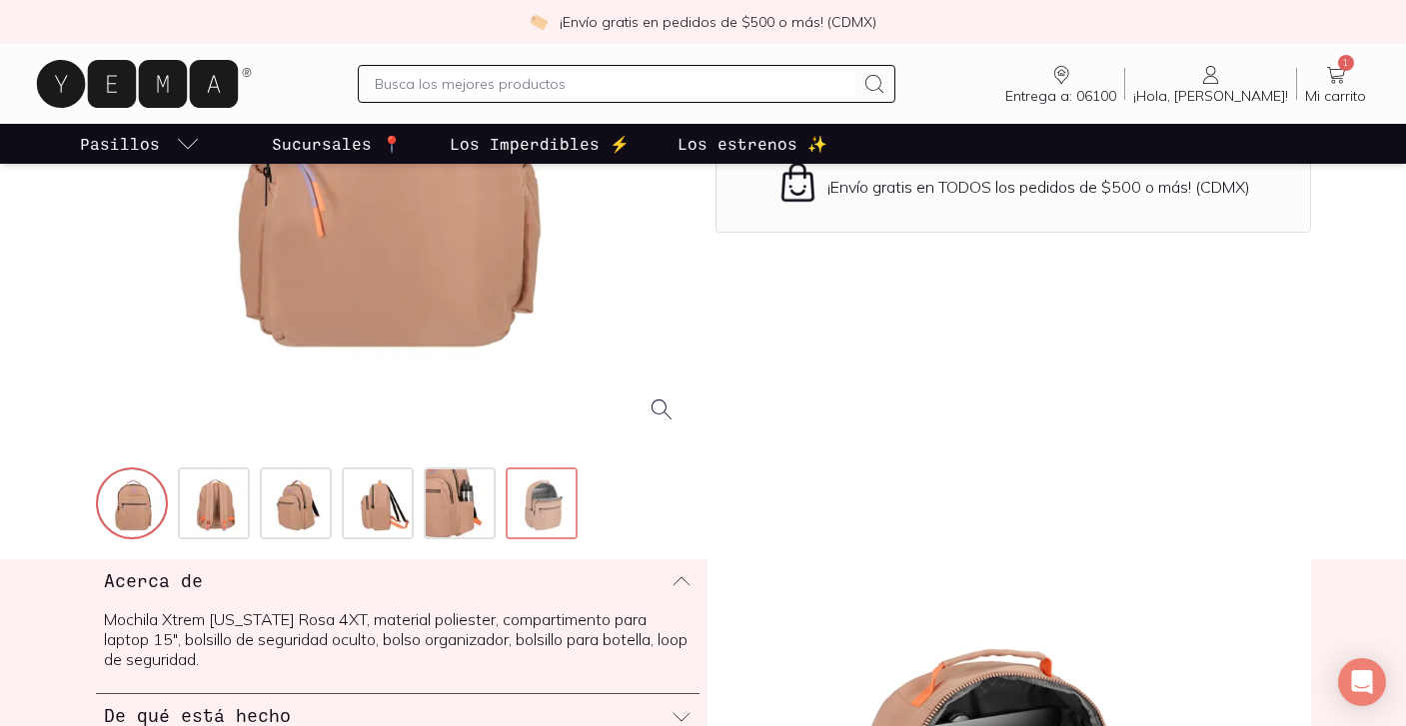
click at [529, 492] on img at bounding box center [544, 506] width 72 height 72
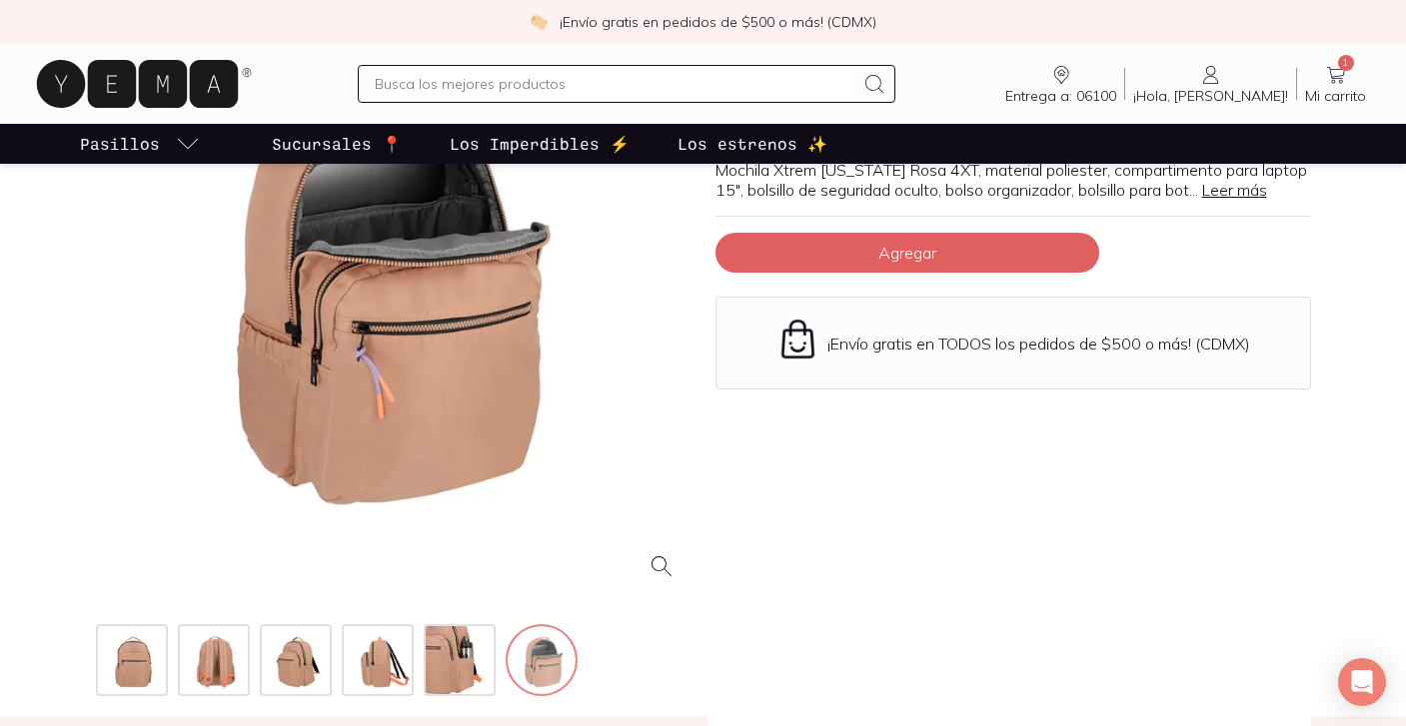
scroll to position [229, 0]
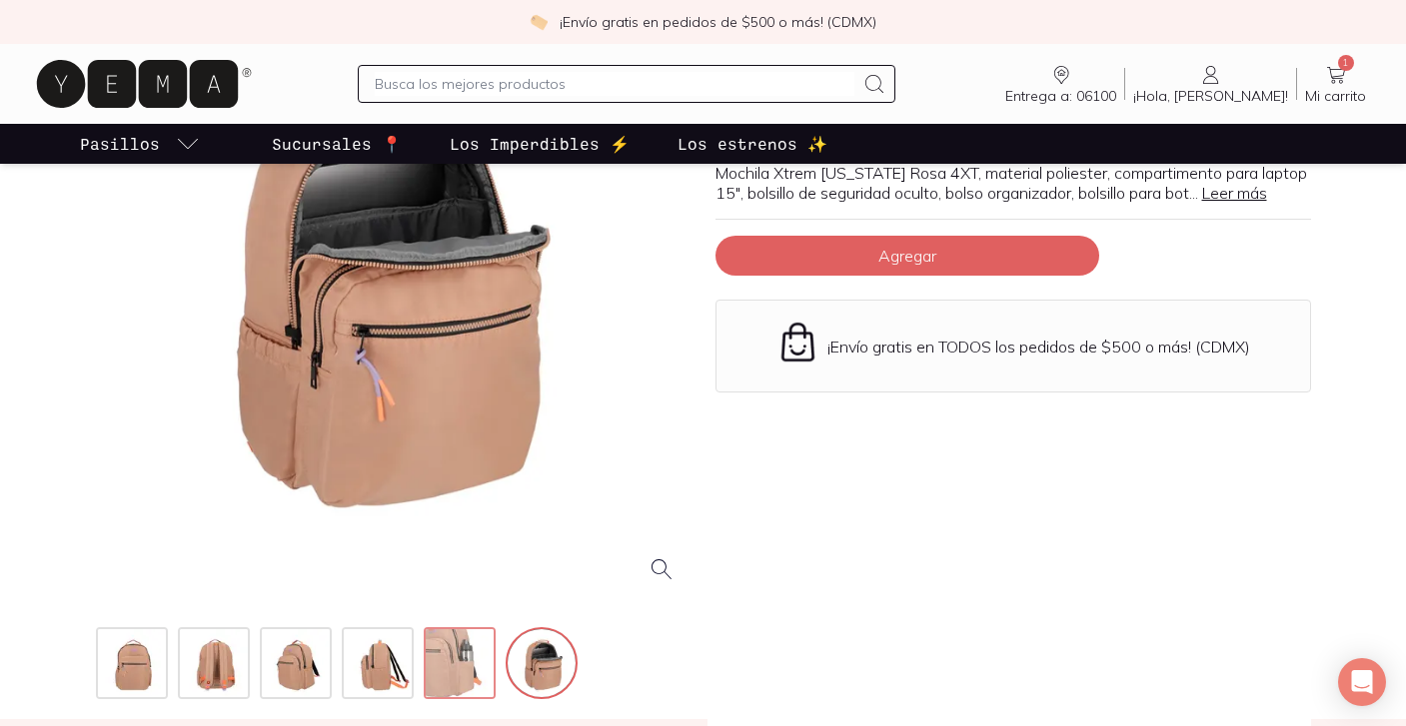
click at [462, 666] on img at bounding box center [462, 666] width 72 height 72
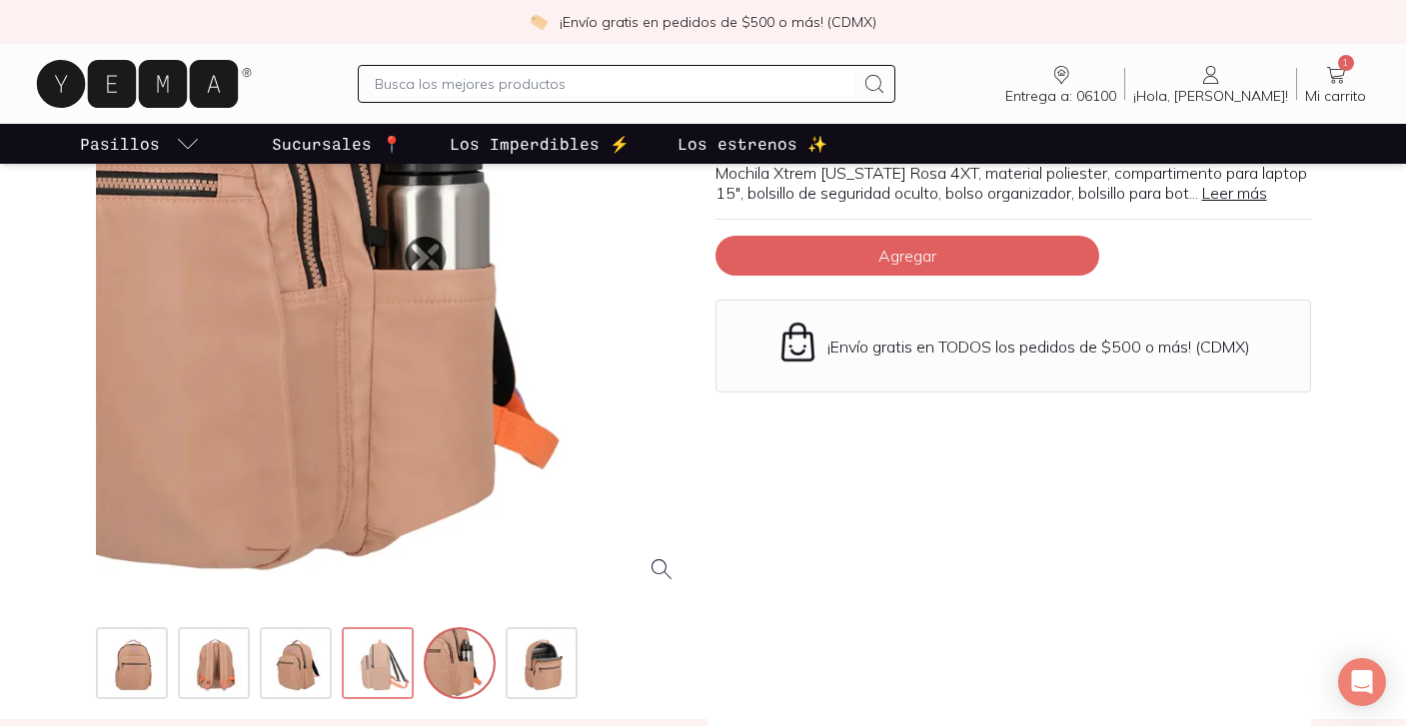
click at [392, 667] on img at bounding box center [380, 666] width 72 height 72
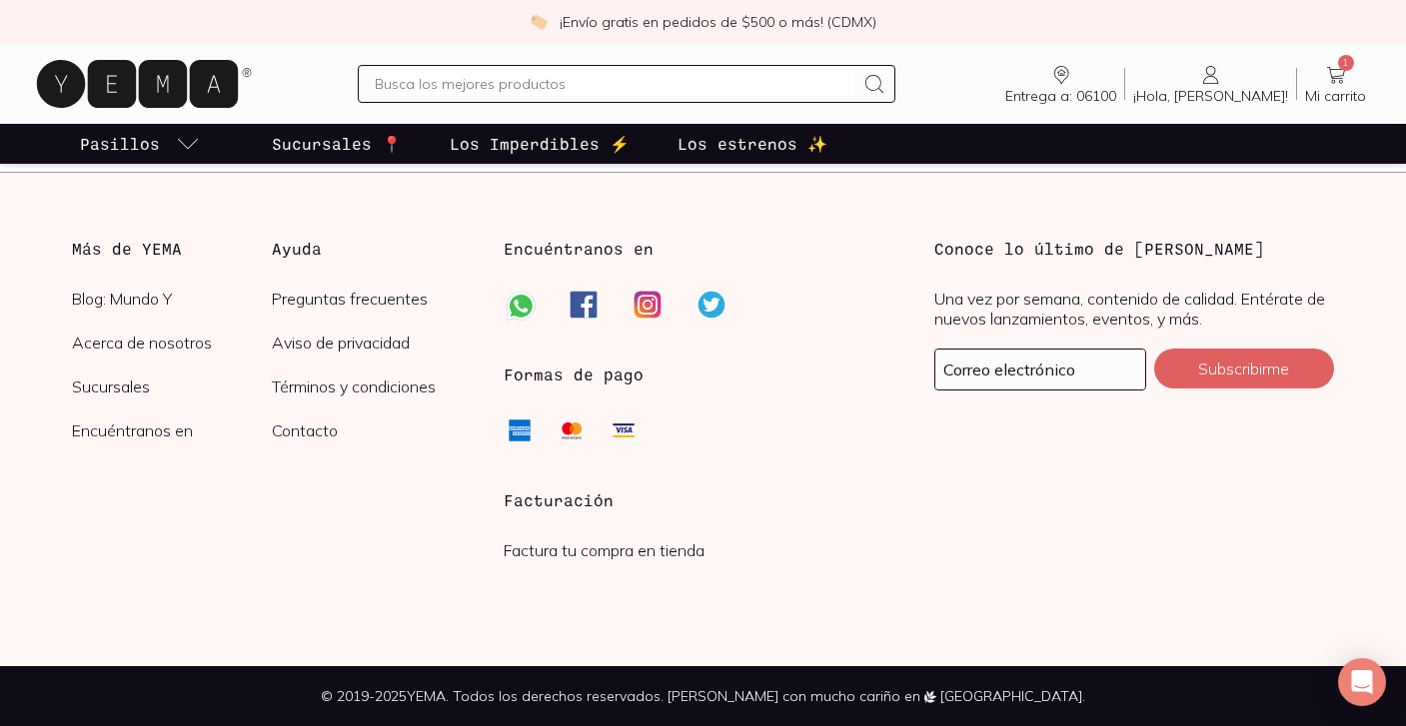
scroll to position [2544, 0]
